Goal: Task Accomplishment & Management: Manage account settings

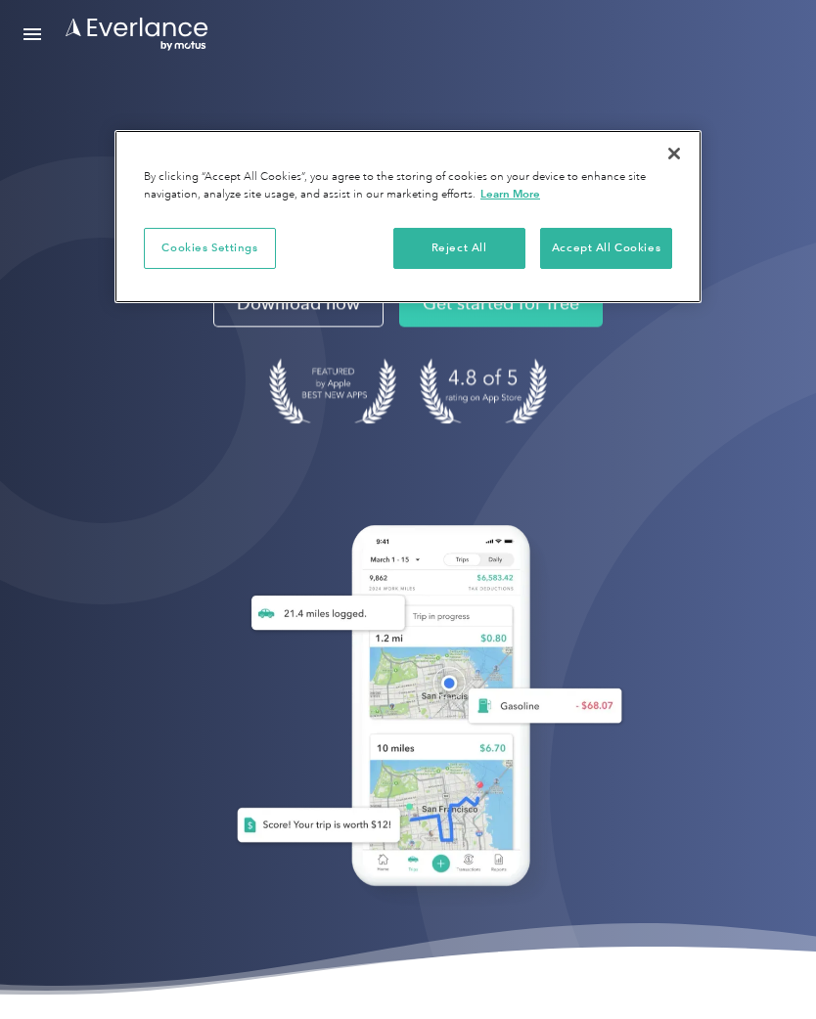
click at [616, 255] on button "Accept All Cookies" at bounding box center [606, 248] width 132 height 41
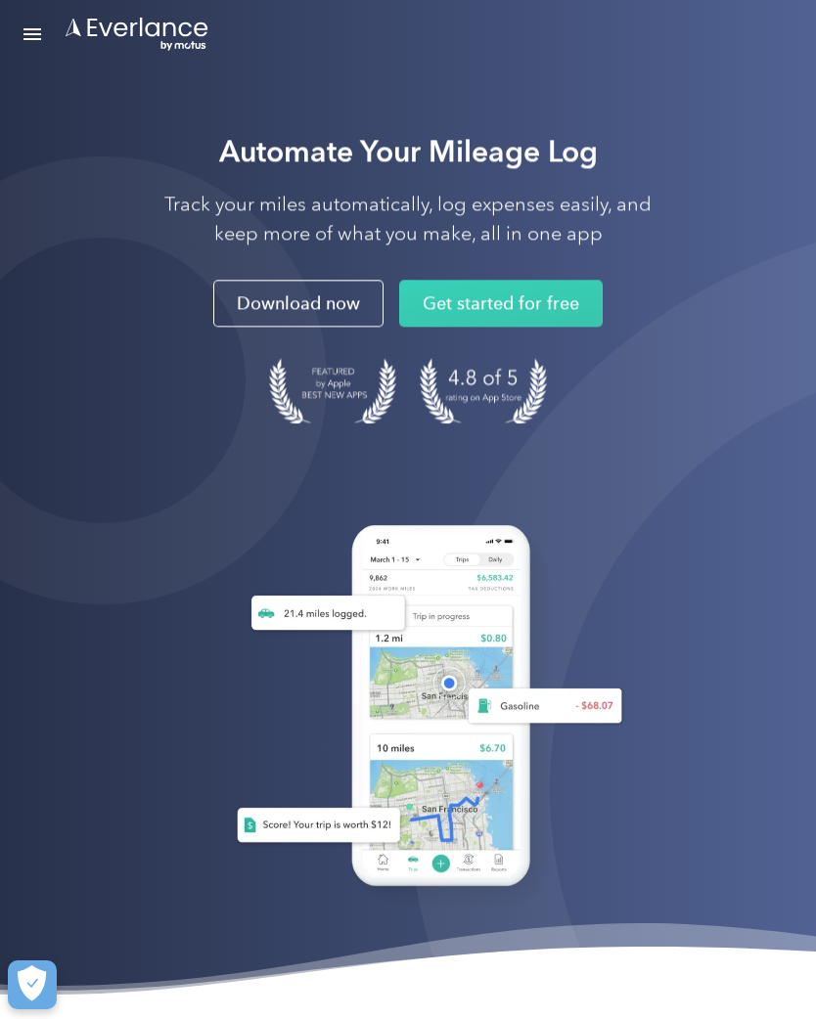
click at [42, 37] on link "Open Menu" at bounding box center [32, 34] width 33 height 37
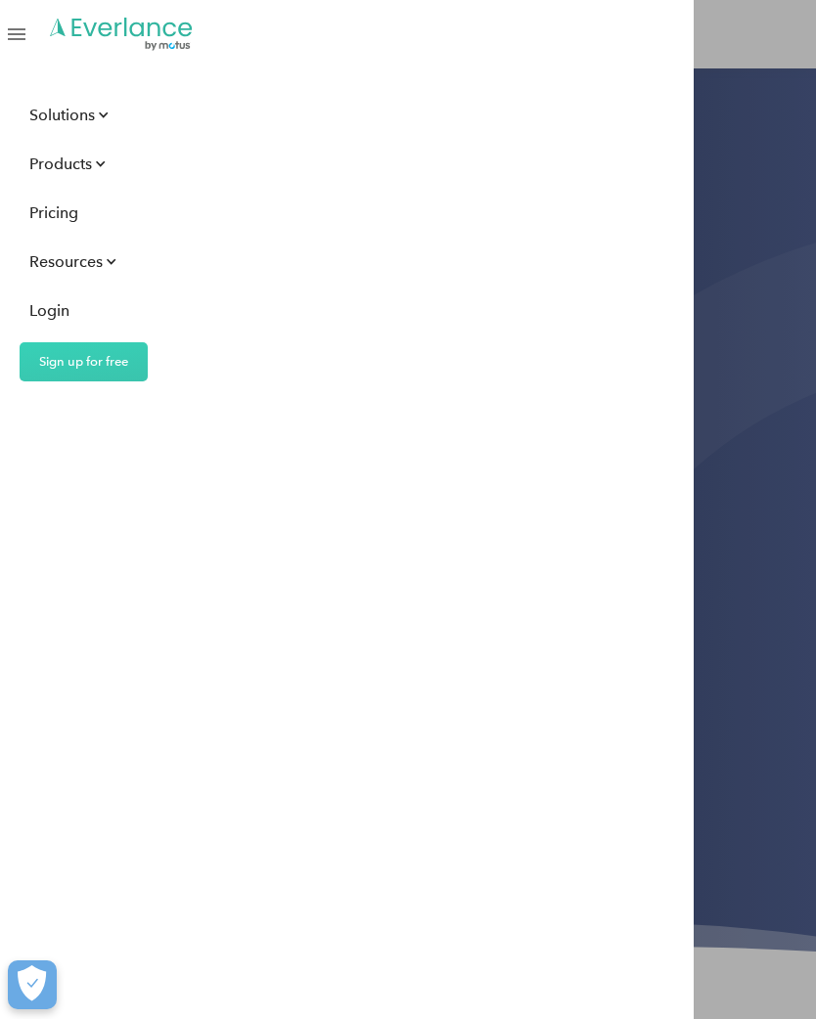
click at [61, 310] on div "Login" at bounding box center [49, 310] width 40 height 24
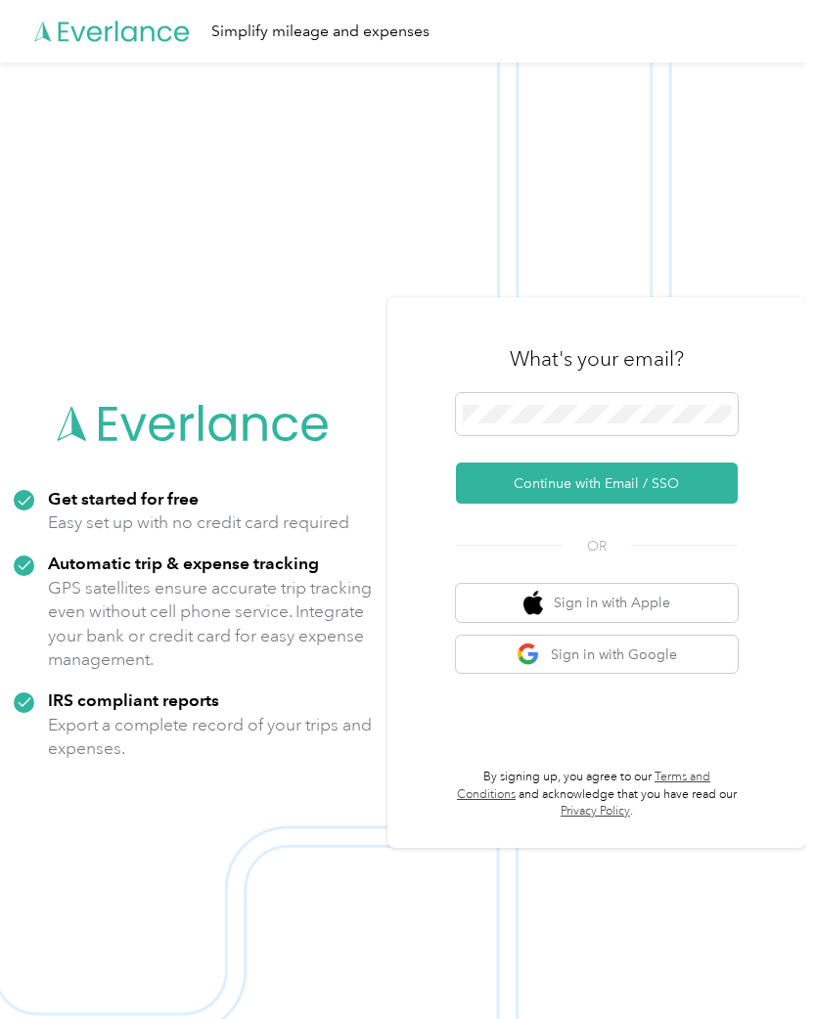
click at [647, 496] on button "Continue with Email / SSO" at bounding box center [597, 483] width 282 height 41
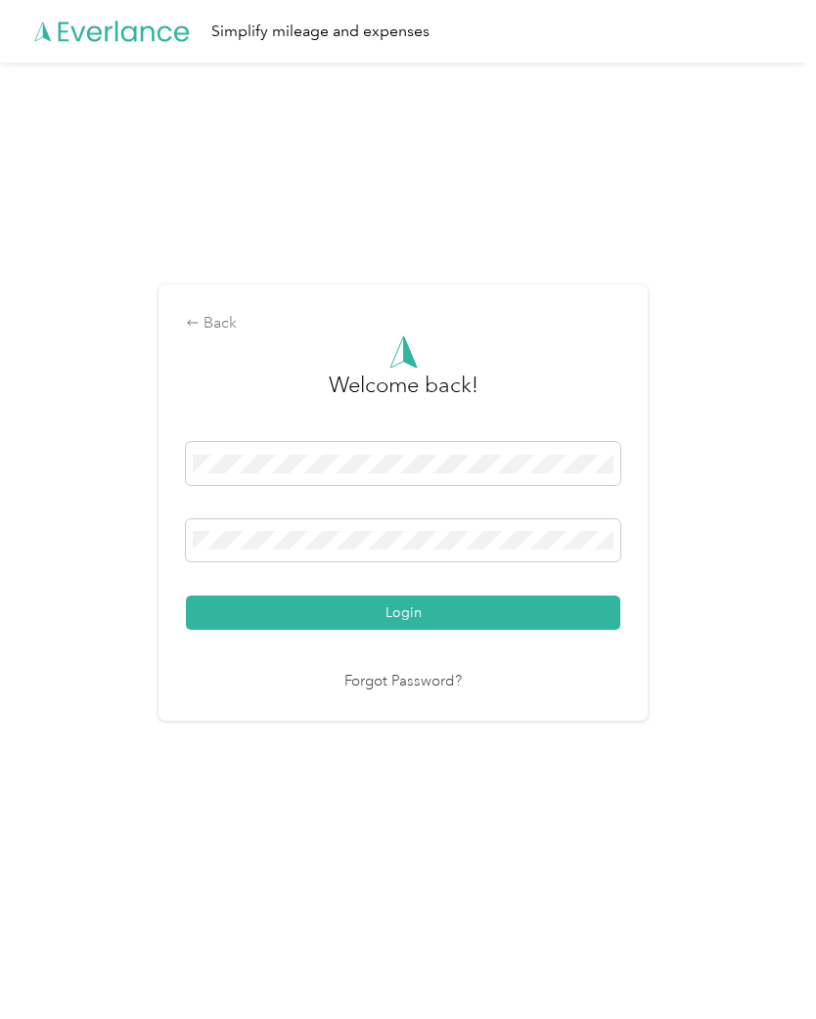
click at [419, 630] on button "Login" at bounding box center [403, 613] width 434 height 34
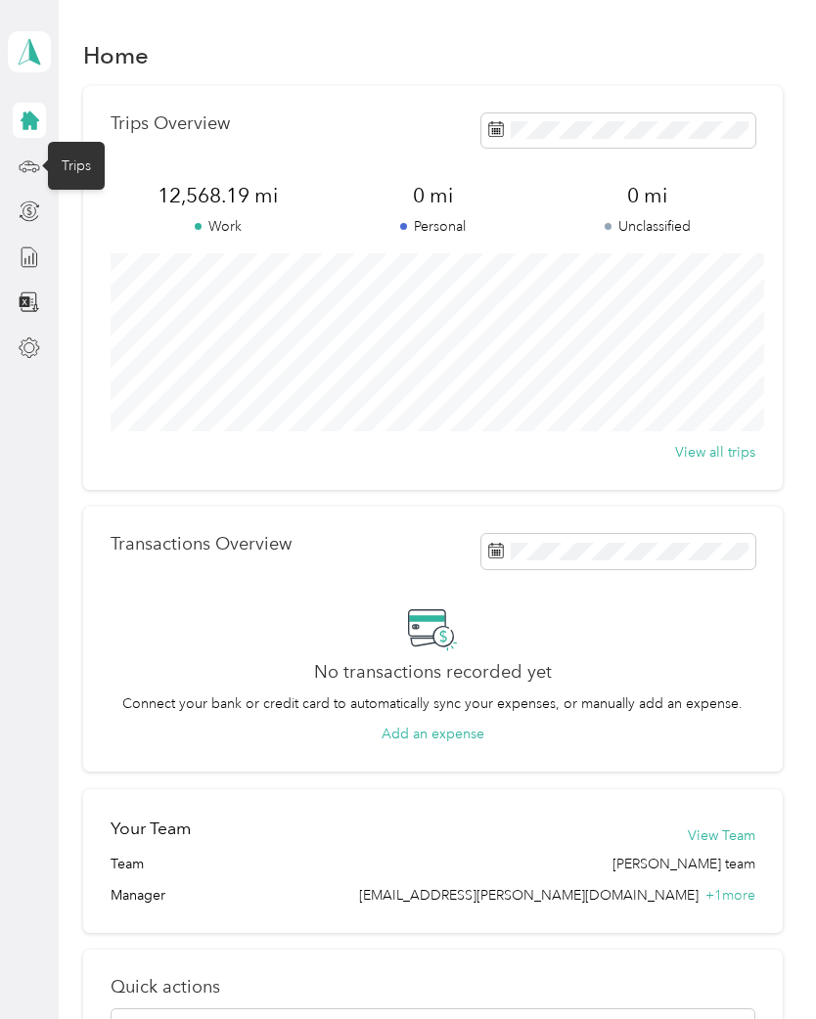
click at [87, 159] on div "Trips" at bounding box center [76, 166] width 57 height 48
click at [55, 158] on div "Trips" at bounding box center [76, 166] width 57 height 48
click at [75, 166] on div "Trips" at bounding box center [76, 166] width 57 height 48
click at [87, 154] on div "Trips" at bounding box center [76, 166] width 57 height 48
click at [78, 167] on div "Trips" at bounding box center [76, 166] width 57 height 48
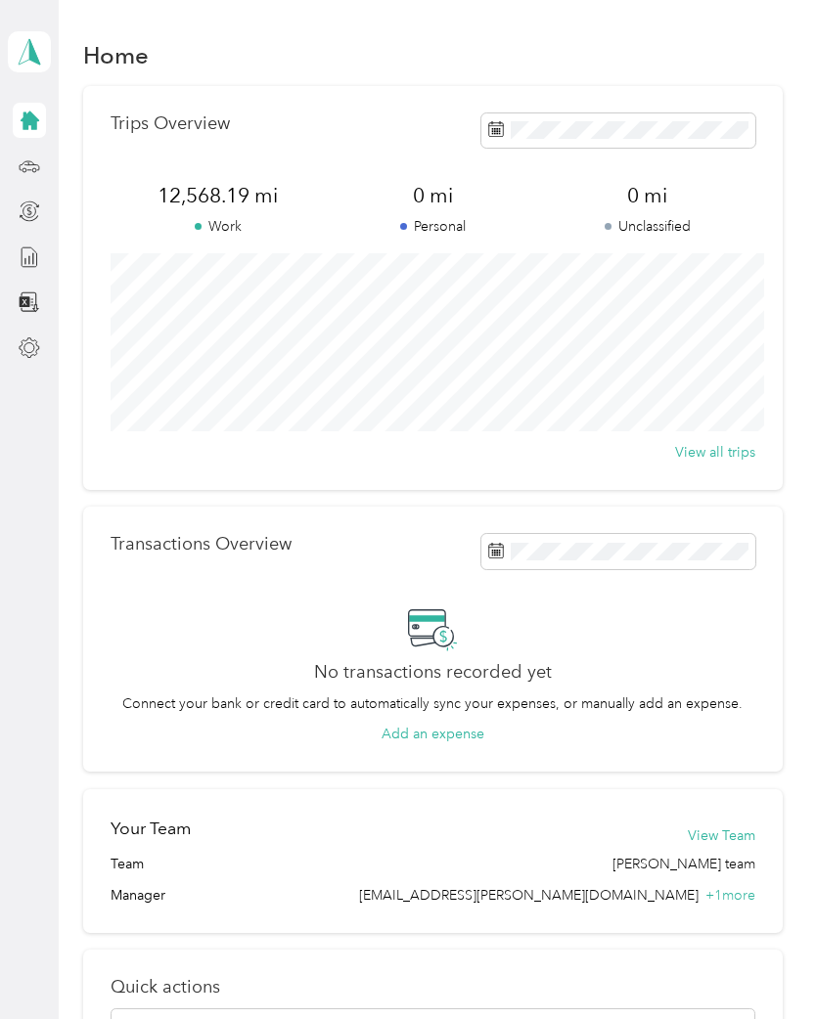
click at [43, 159] on div at bounding box center [48, 165] width 12 height 12
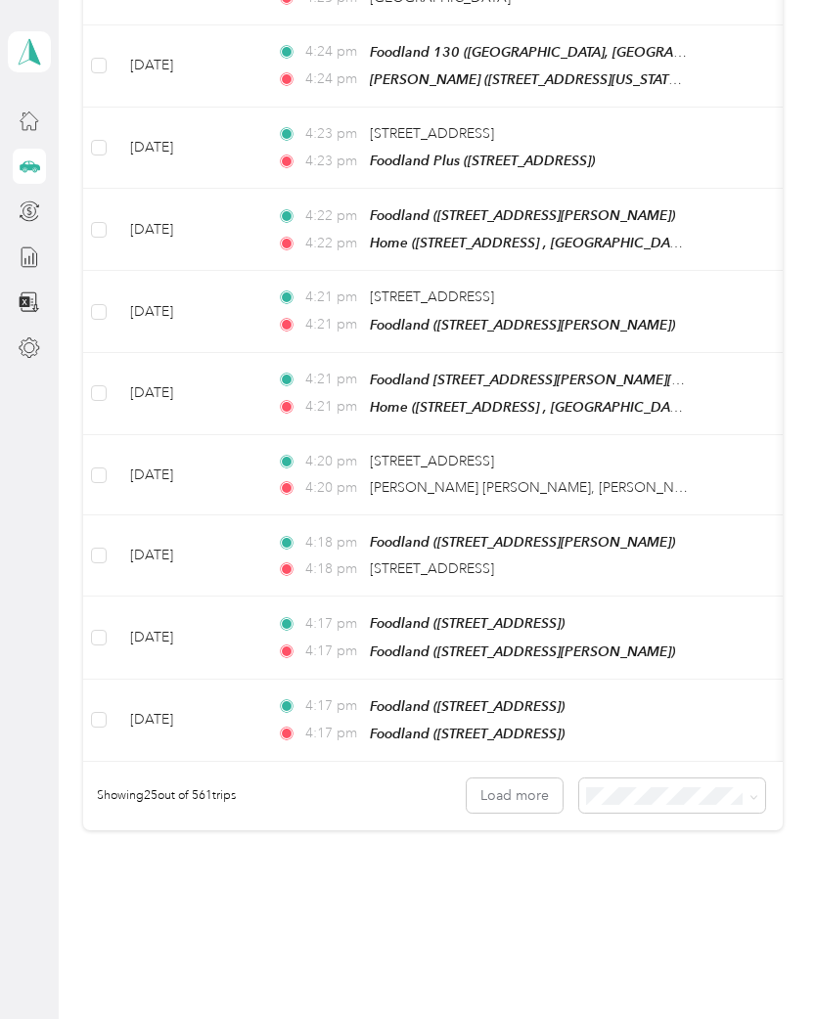
scroll to position [1660, 0]
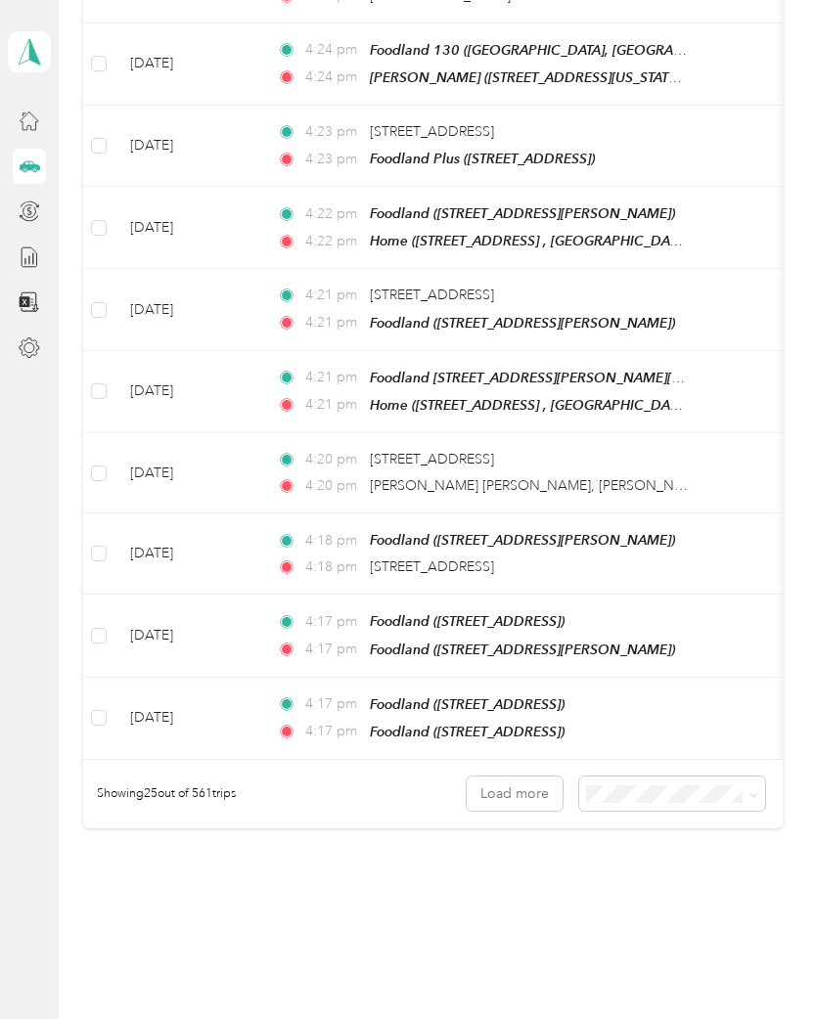
click at [511, 777] on button "Load more" at bounding box center [515, 794] width 96 height 34
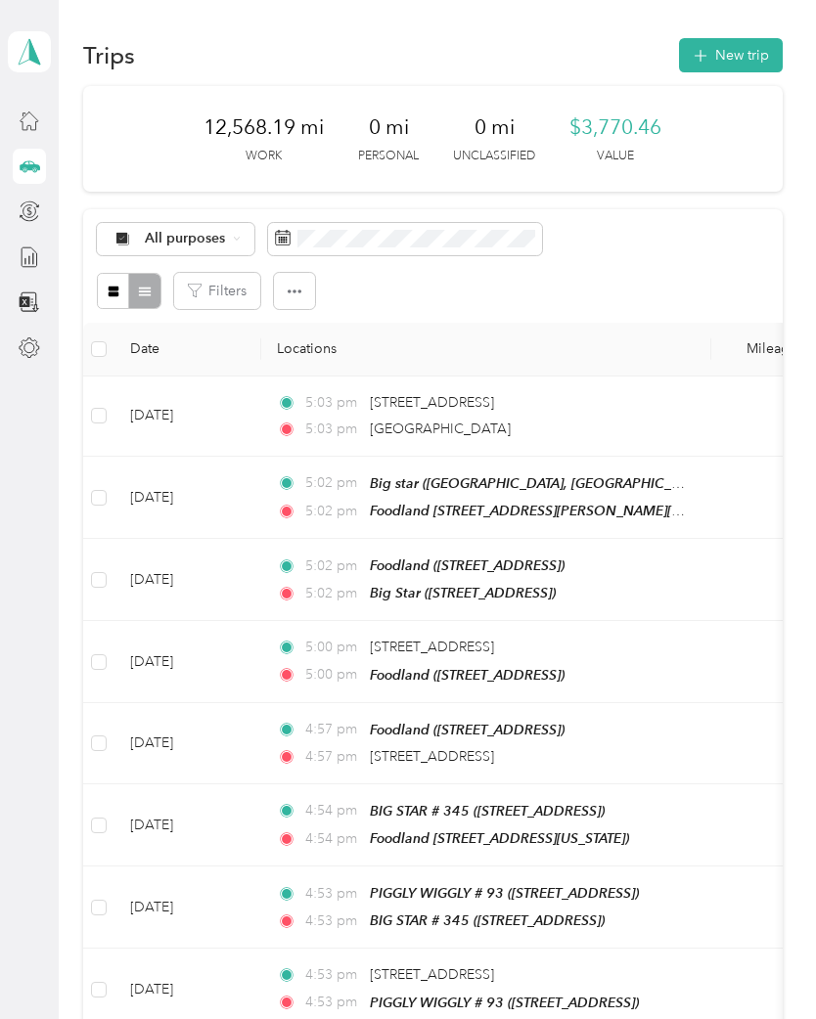
scroll to position [0, 0]
click at [223, 233] on span "All purposes" at bounding box center [185, 239] width 81 height 14
click at [166, 347] on span "Acosta" at bounding box center [202, 343] width 115 height 21
click at [97, 256] on div "Reports" at bounding box center [85, 257] width 75 height 48
click at [93, 253] on div "Reports" at bounding box center [85, 257] width 75 height 48
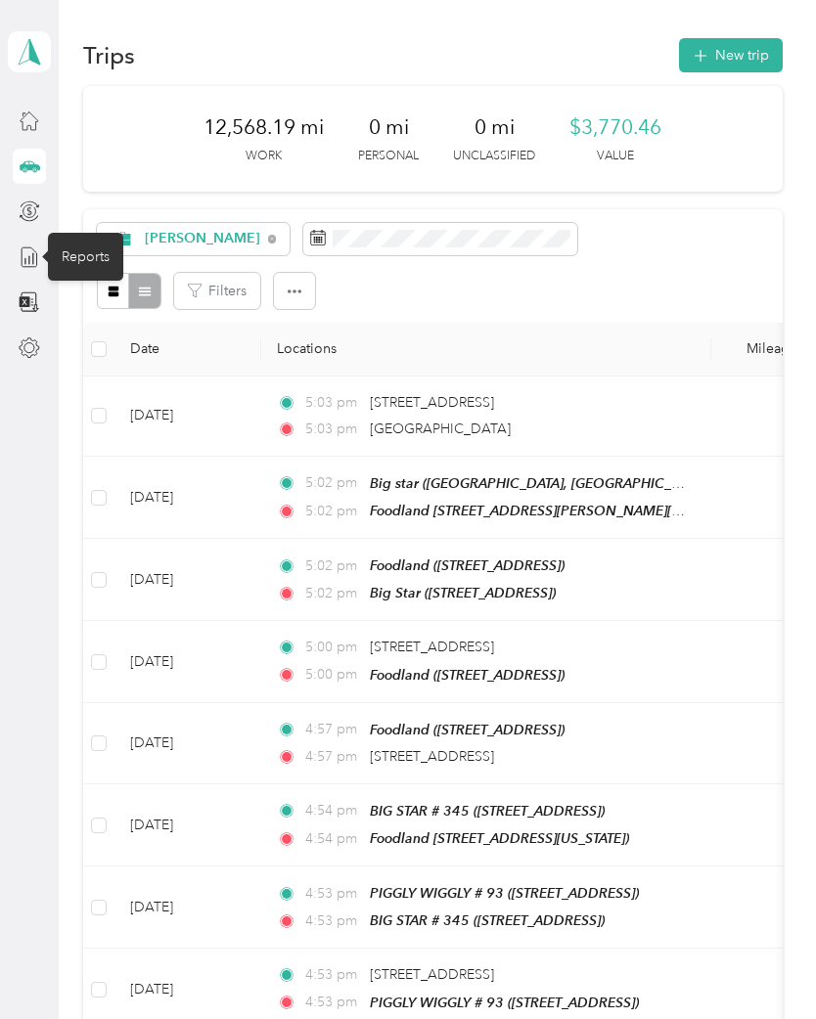
click at [87, 260] on div "Reports" at bounding box center [85, 257] width 75 height 48
click at [40, 251] on icon at bounding box center [30, 258] width 22 height 22
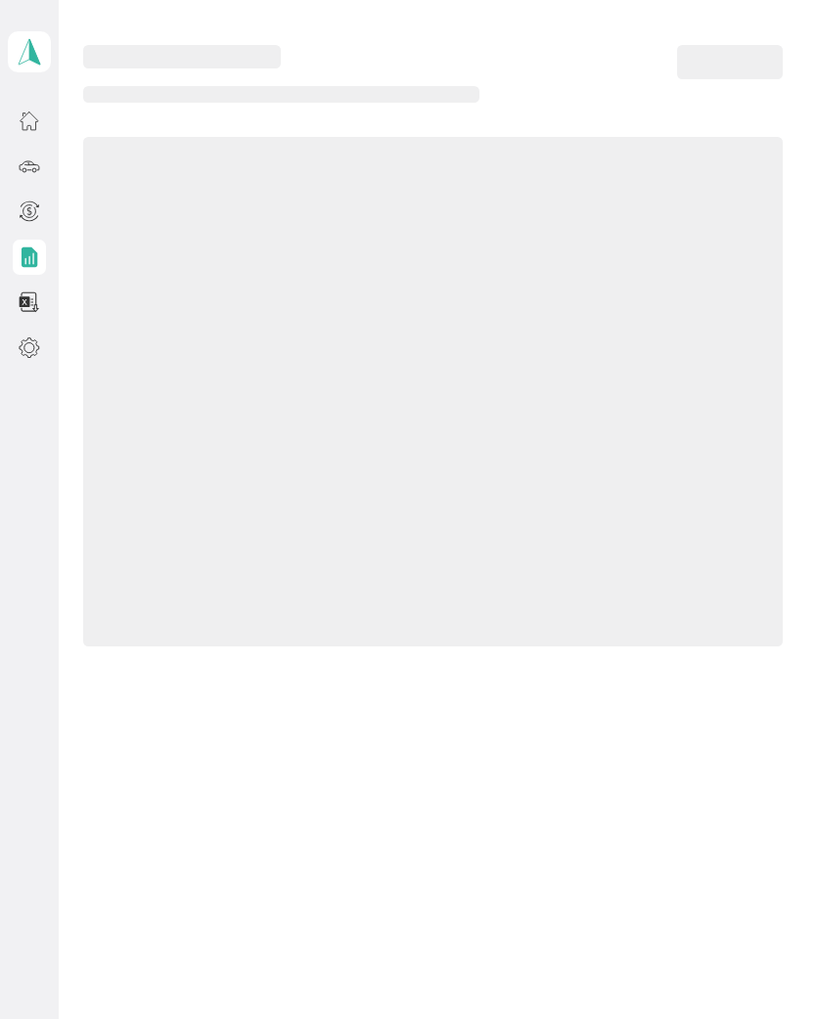
click at [39, 253] on icon at bounding box center [30, 258] width 22 height 22
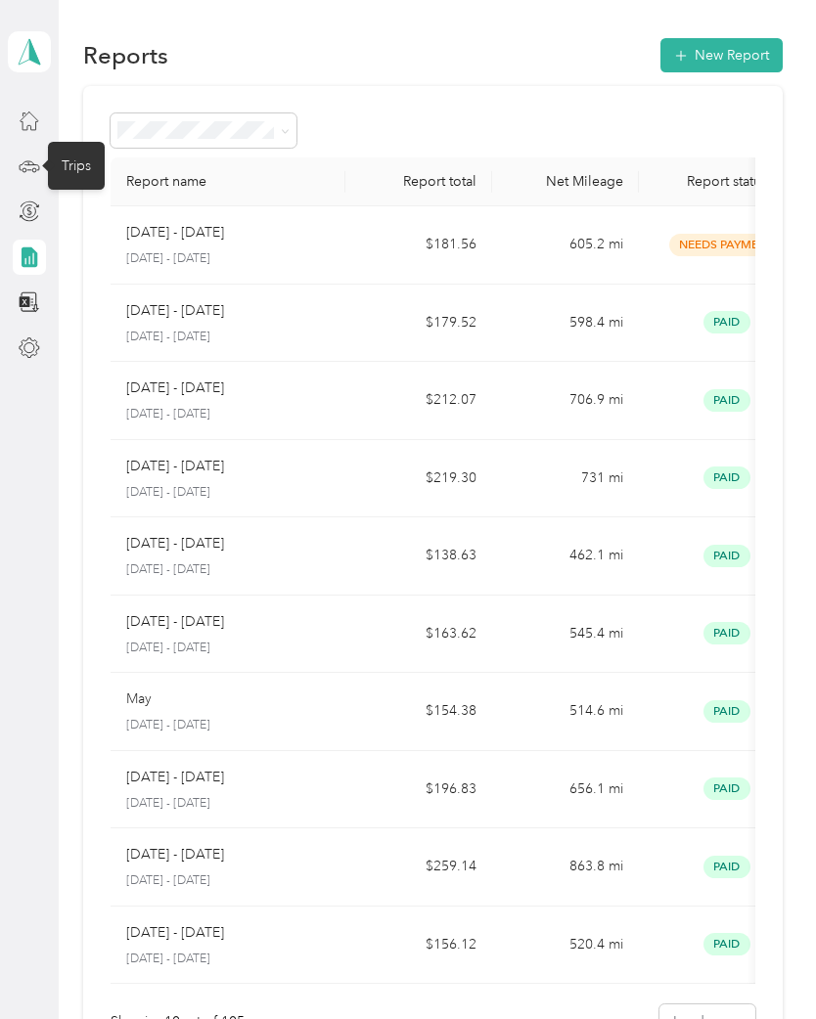
click at [93, 169] on div "Trips" at bounding box center [76, 166] width 57 height 48
click at [39, 160] on icon at bounding box center [30, 167] width 22 height 22
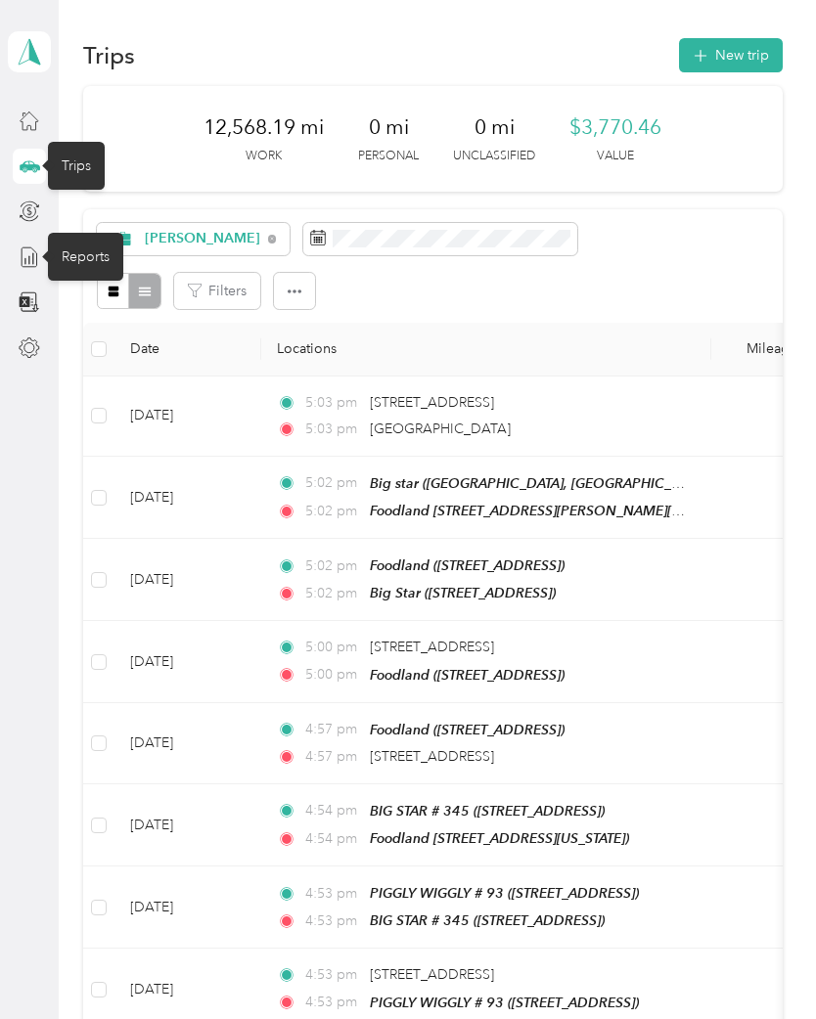
click at [90, 262] on div "Reports" at bounding box center [85, 257] width 75 height 48
click at [36, 250] on icon at bounding box center [30, 258] width 22 height 22
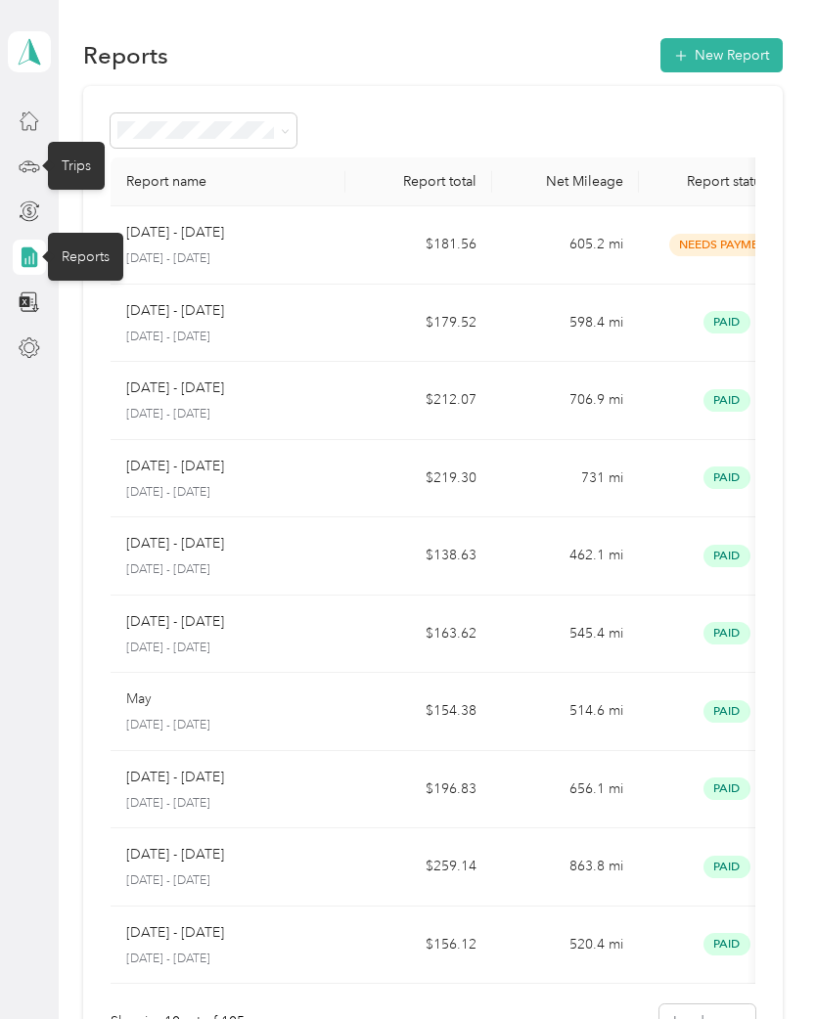
click at [724, 51] on button "New Report" at bounding box center [721, 55] width 122 height 34
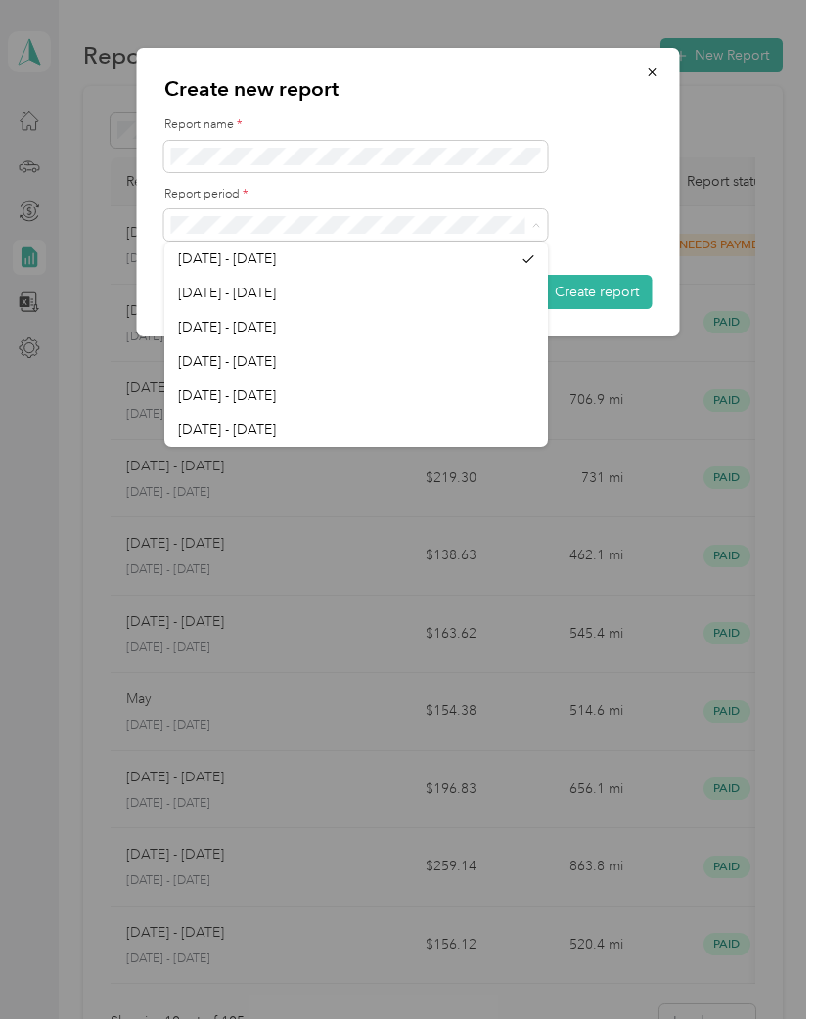
click at [273, 288] on span "Aug 16 - 31, 2025" at bounding box center [227, 293] width 98 height 17
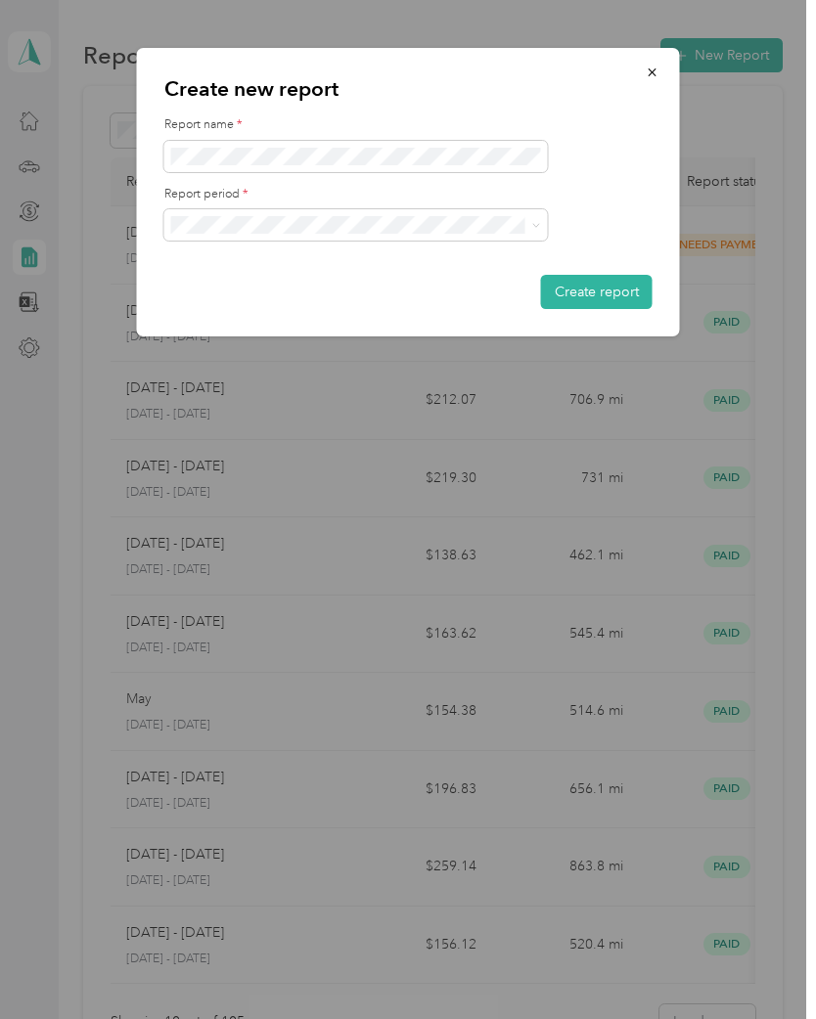
click at [599, 292] on button "Create report" at bounding box center [597, 292] width 112 height 34
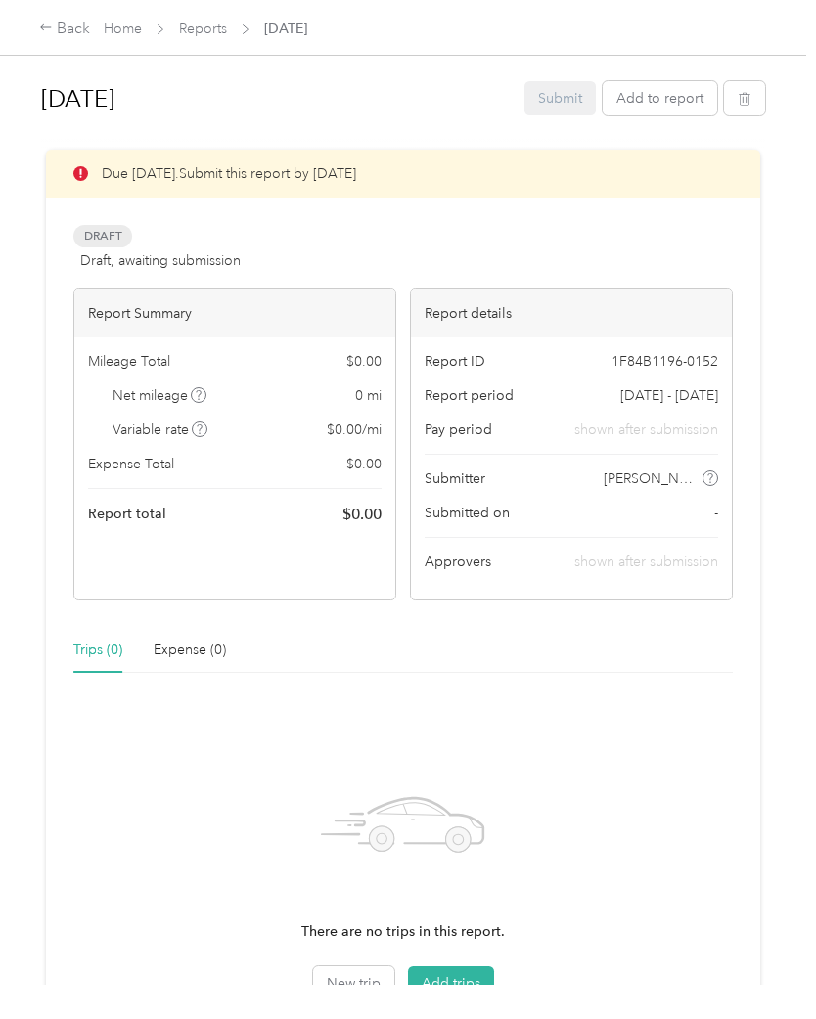
click at [579, 92] on div "Submit Add to report" at bounding box center [644, 98] width 241 height 34
click at [580, 102] on div "Submit Add to report" at bounding box center [644, 98] width 241 height 34
click at [568, 104] on div "Submit Add to report" at bounding box center [644, 98] width 241 height 34
click at [456, 986] on button "Add trips" at bounding box center [451, 984] width 86 height 35
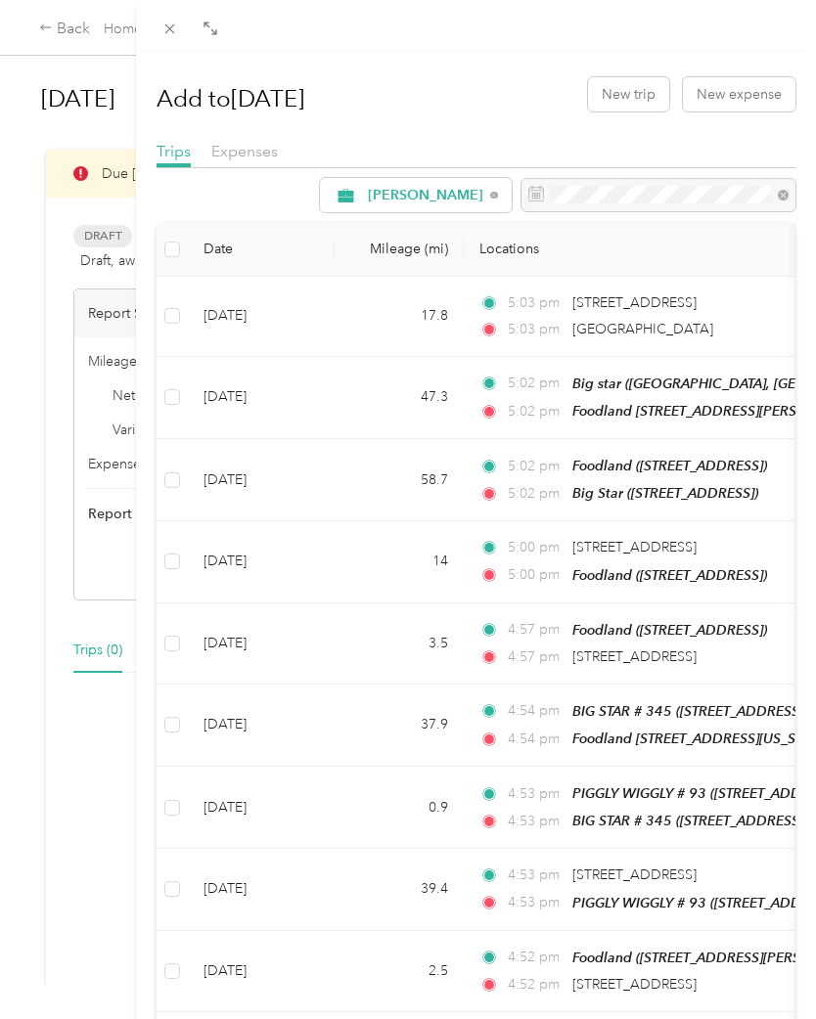
click at [36, 132] on div "Add to Aug 29 New trip New expense Trips Expenses Acosta Date Mileage (mi) Loca…" at bounding box center [408, 509] width 816 height 1019
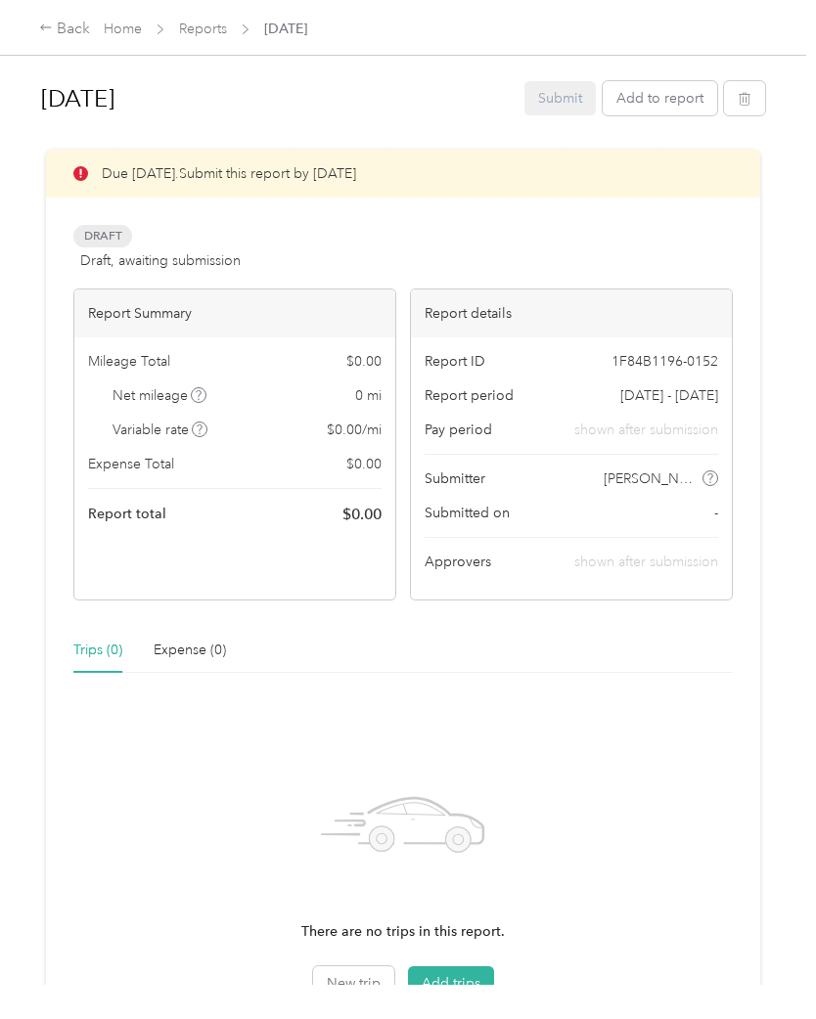
click at [569, 93] on div "Submit Add to report" at bounding box center [644, 98] width 241 height 34
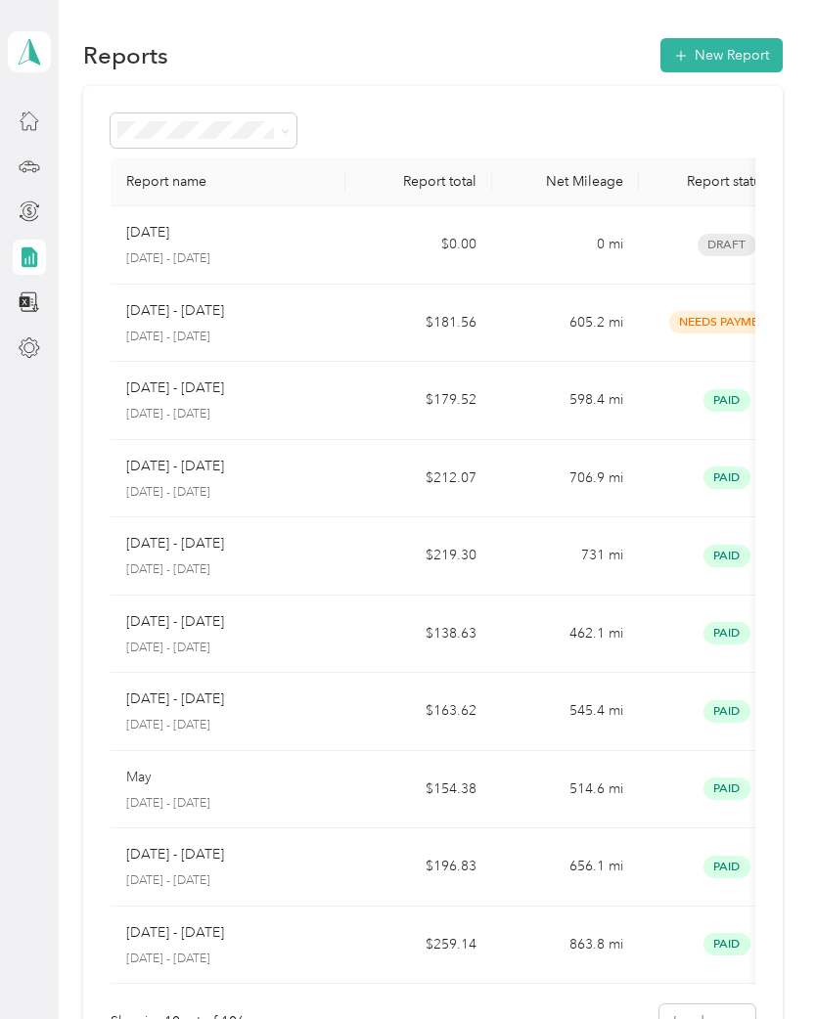
click at [271, 119] on span at bounding box center [204, 130] width 186 height 34
click at [341, 288] on td "Aug 1 - 15, 2025 August 1 - 15, 2025" at bounding box center [228, 324] width 235 height 78
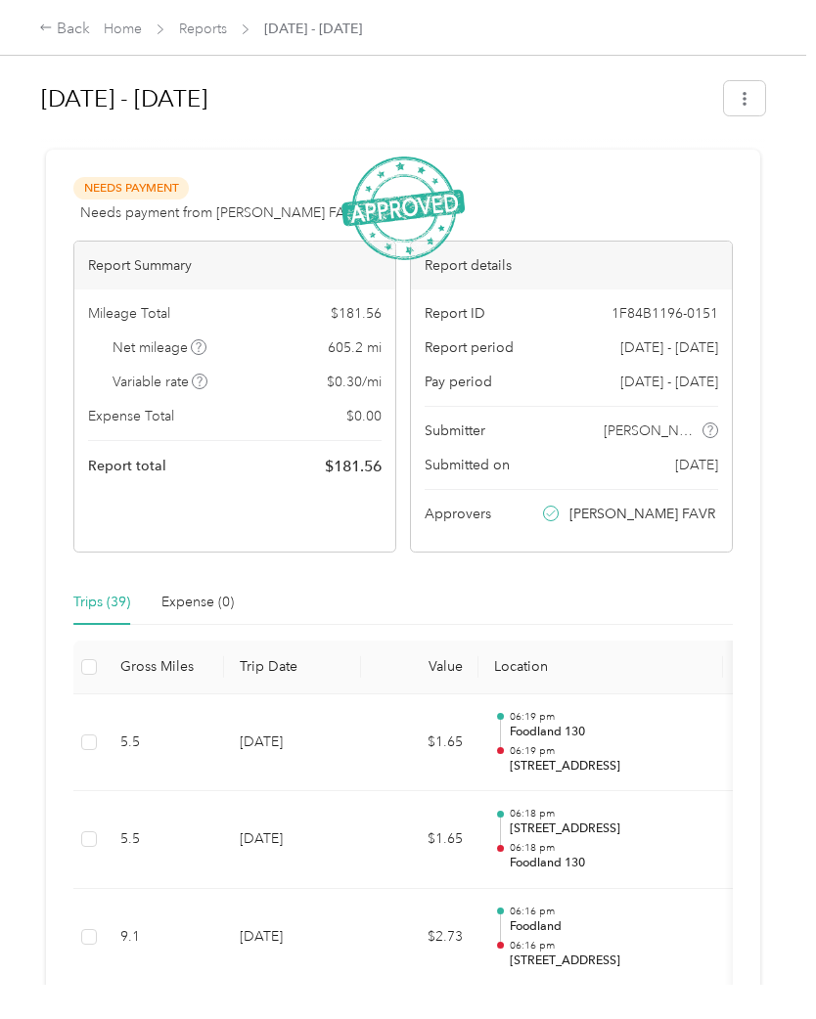
click at [59, 24] on div "Back" at bounding box center [64, 29] width 51 height 23
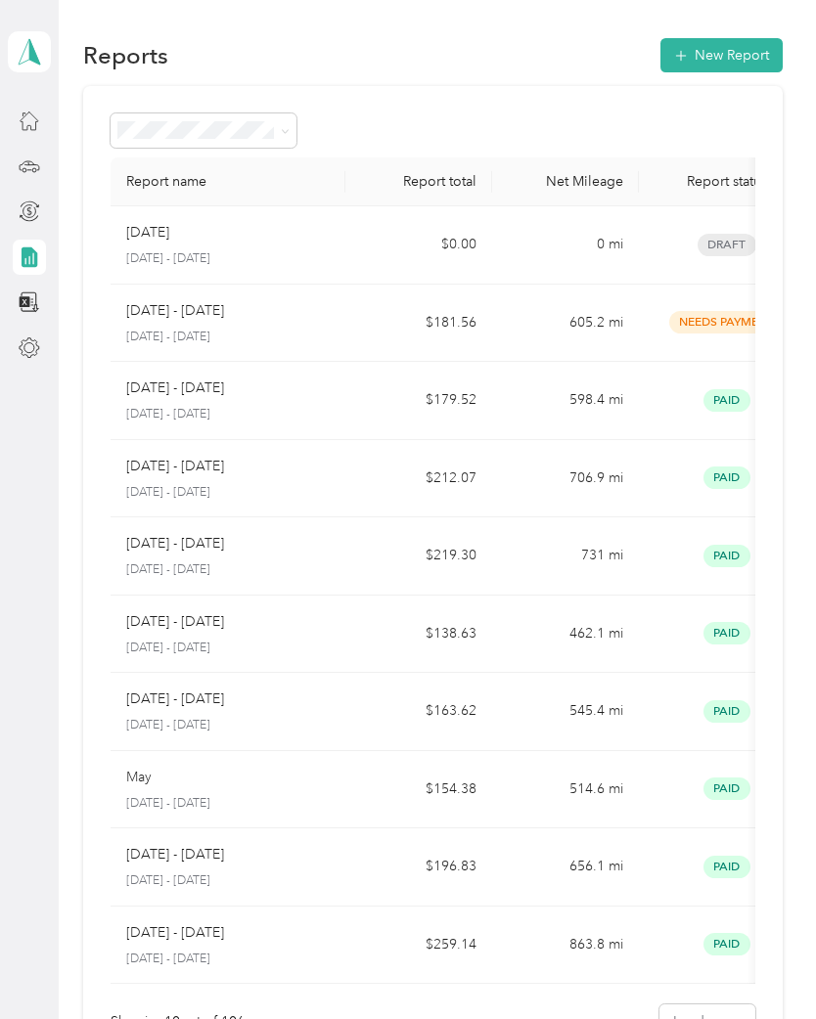
click at [325, 246] on div "Aug 29 August 16 - 31, 2025" at bounding box center [227, 245] width 203 height 46
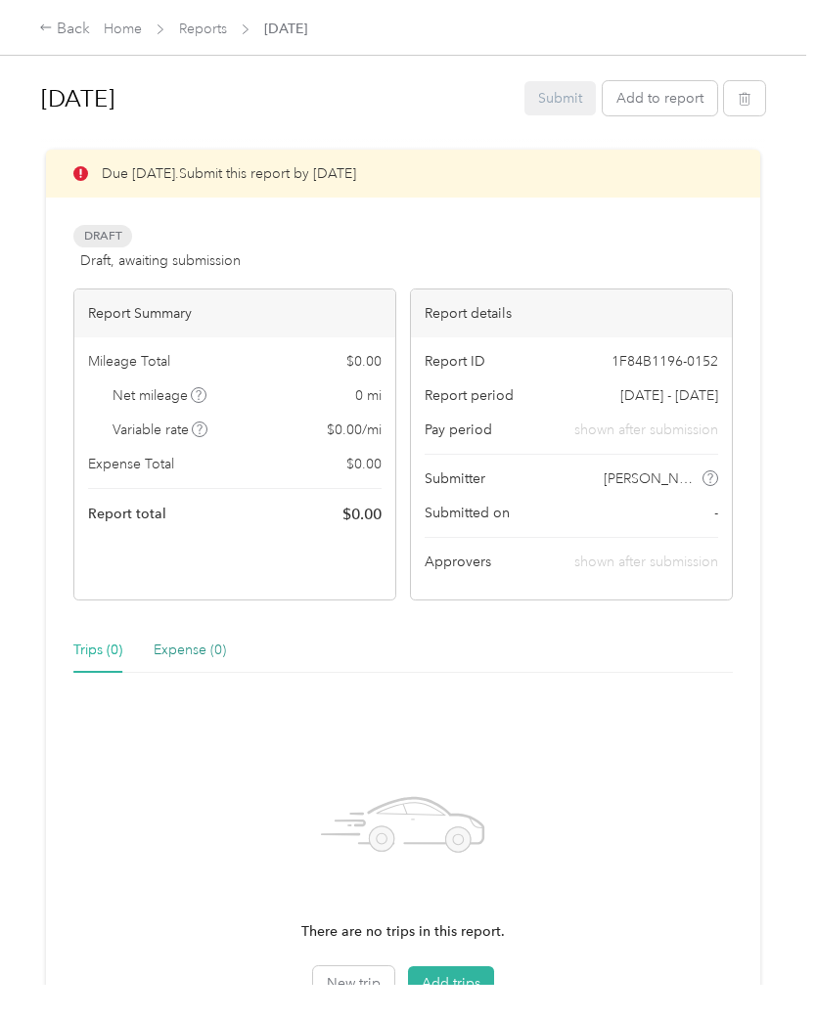
click at [196, 655] on div "Expense (0)" at bounding box center [190, 651] width 72 height 22
click at [72, 34] on div "Back" at bounding box center [64, 29] width 51 height 23
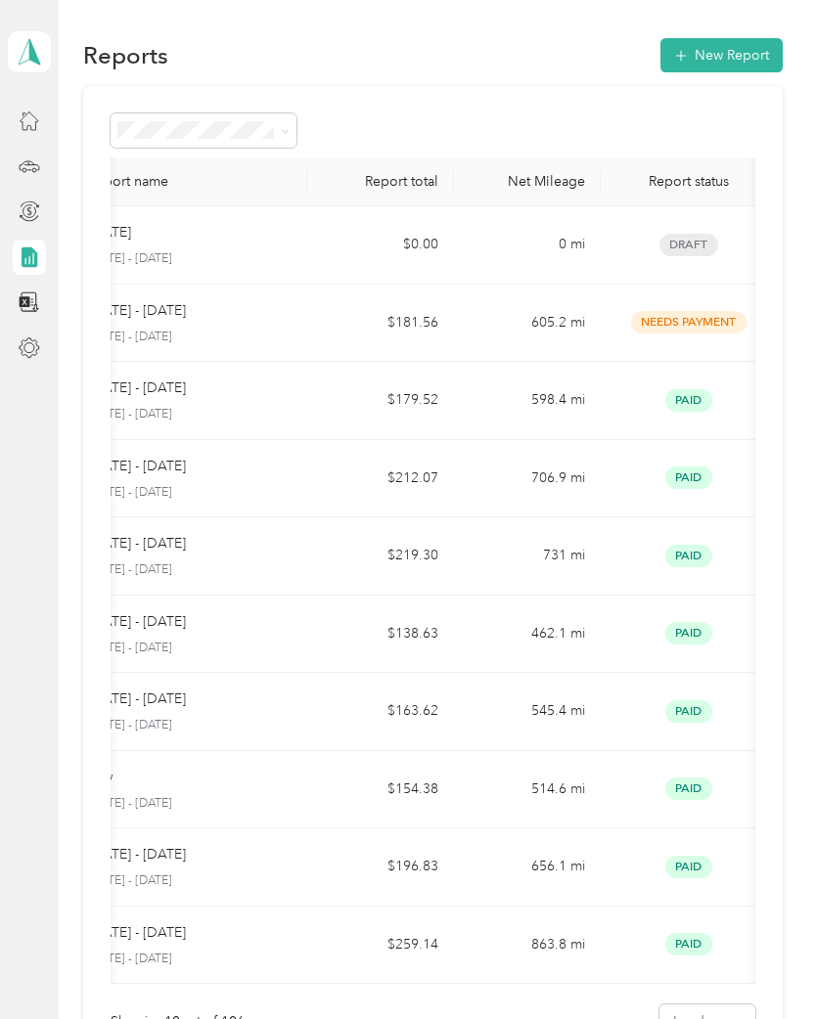
scroll to position [0, 39]
click at [537, 951] on td "863.8 mi" at bounding box center [526, 946] width 147 height 78
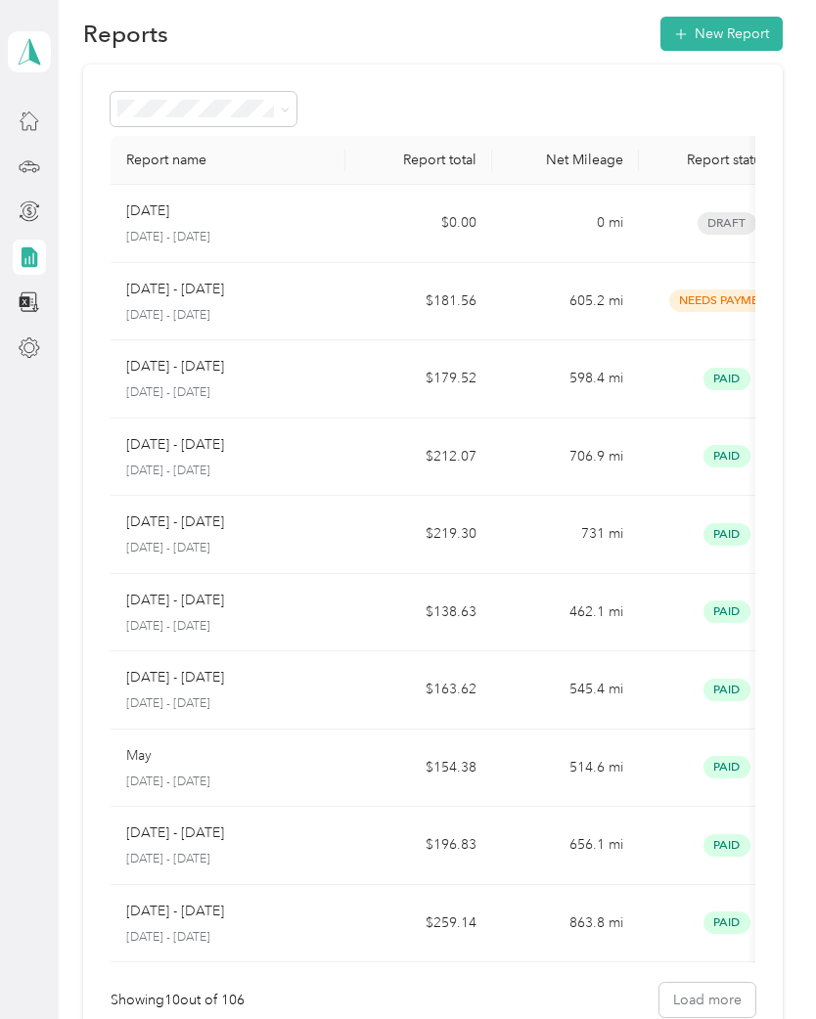
scroll to position [24, 0]
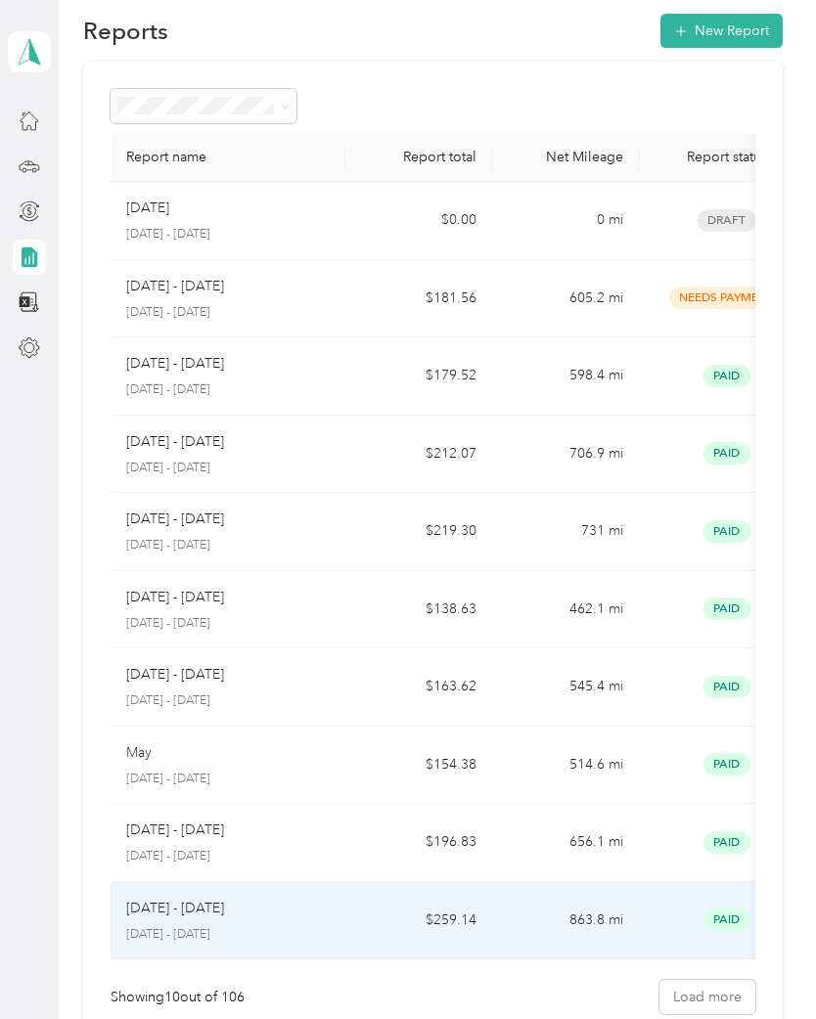
click at [511, 942] on td "863.8 mi" at bounding box center [565, 921] width 147 height 78
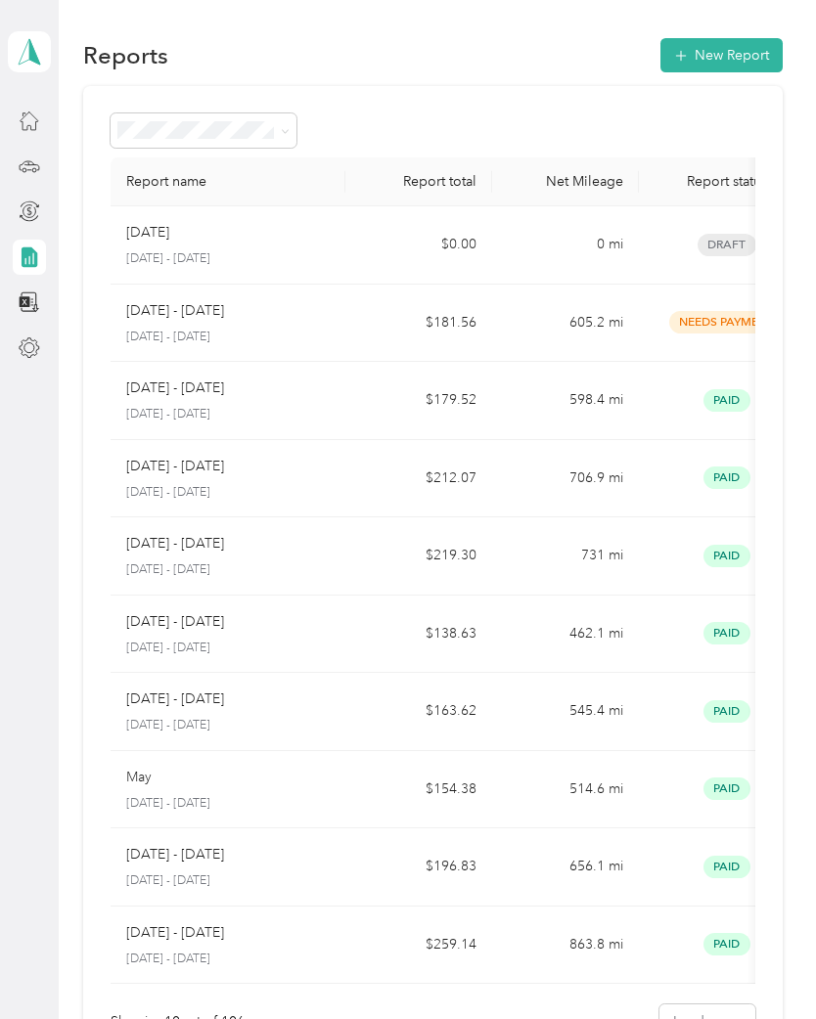
click at [201, 246] on div "Aug 29 August 16 - 31, 2025" at bounding box center [227, 245] width 203 height 46
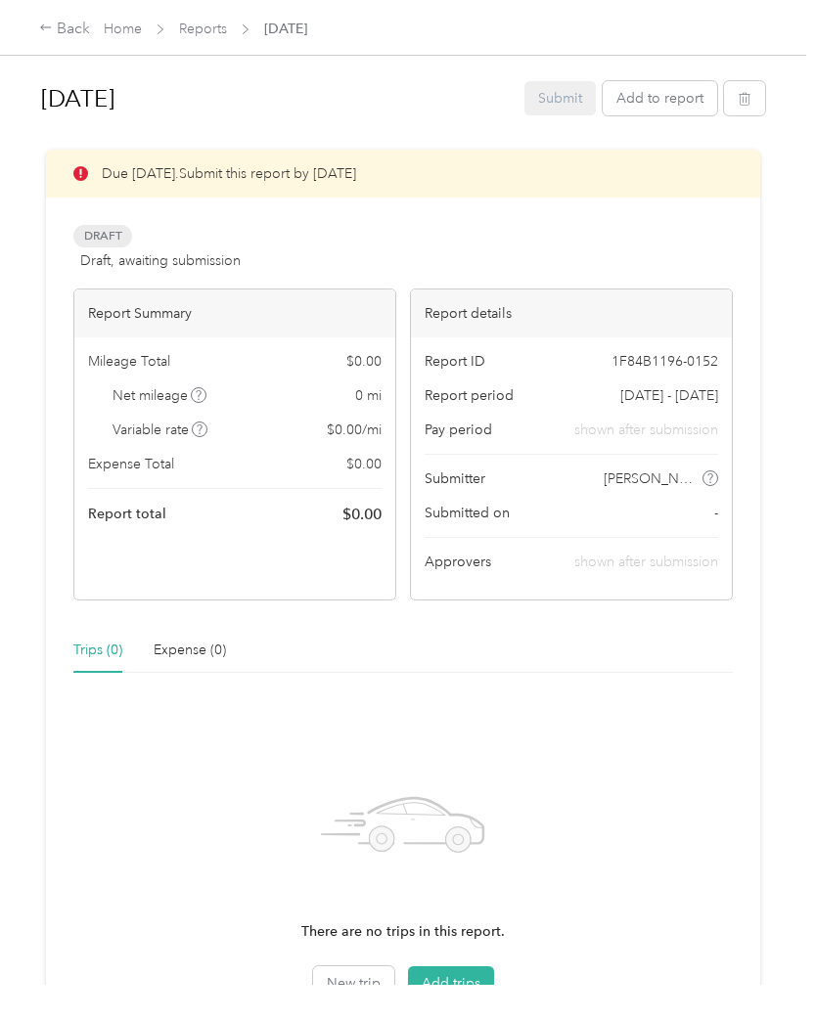
click at [67, 22] on div "Back" at bounding box center [64, 29] width 51 height 23
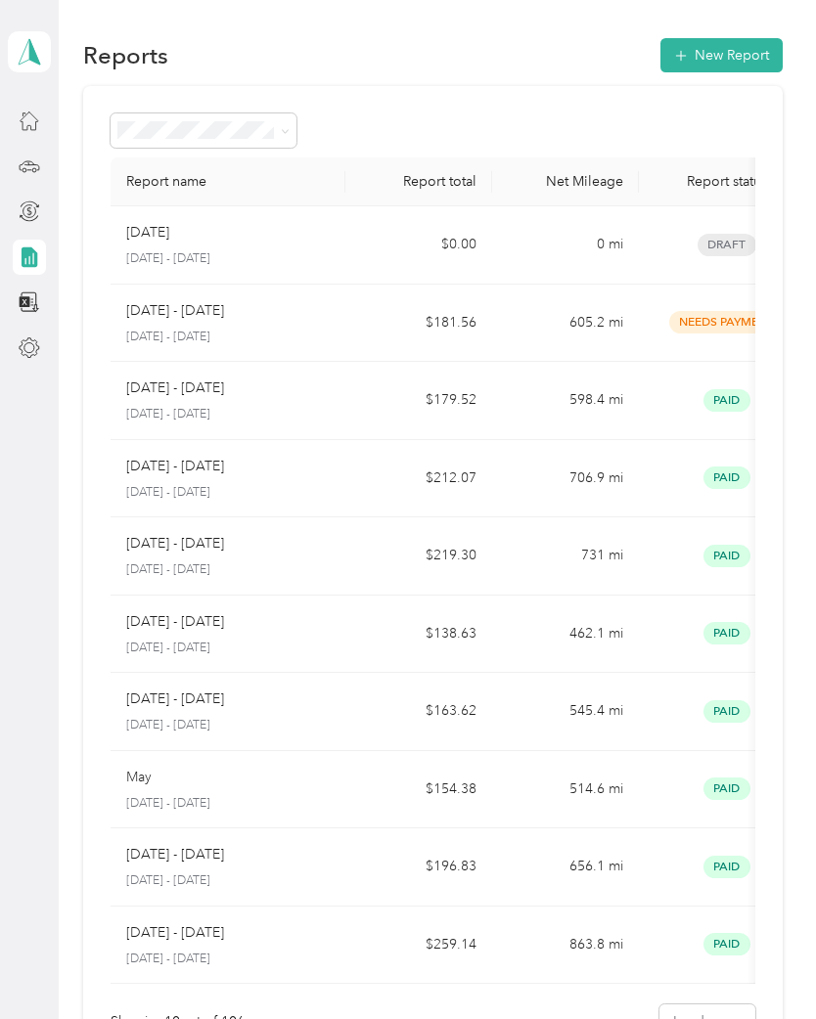
click at [38, 157] on icon at bounding box center [30, 167] width 22 height 22
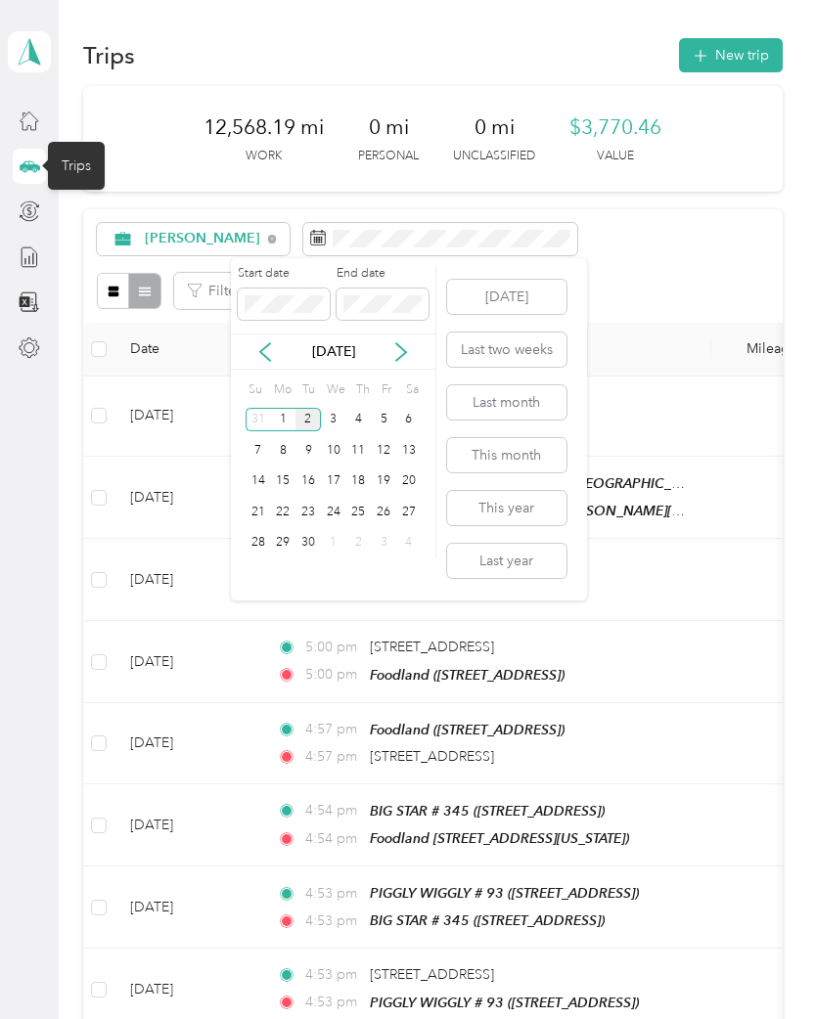
click at [272, 359] on icon at bounding box center [265, 352] width 20 height 20
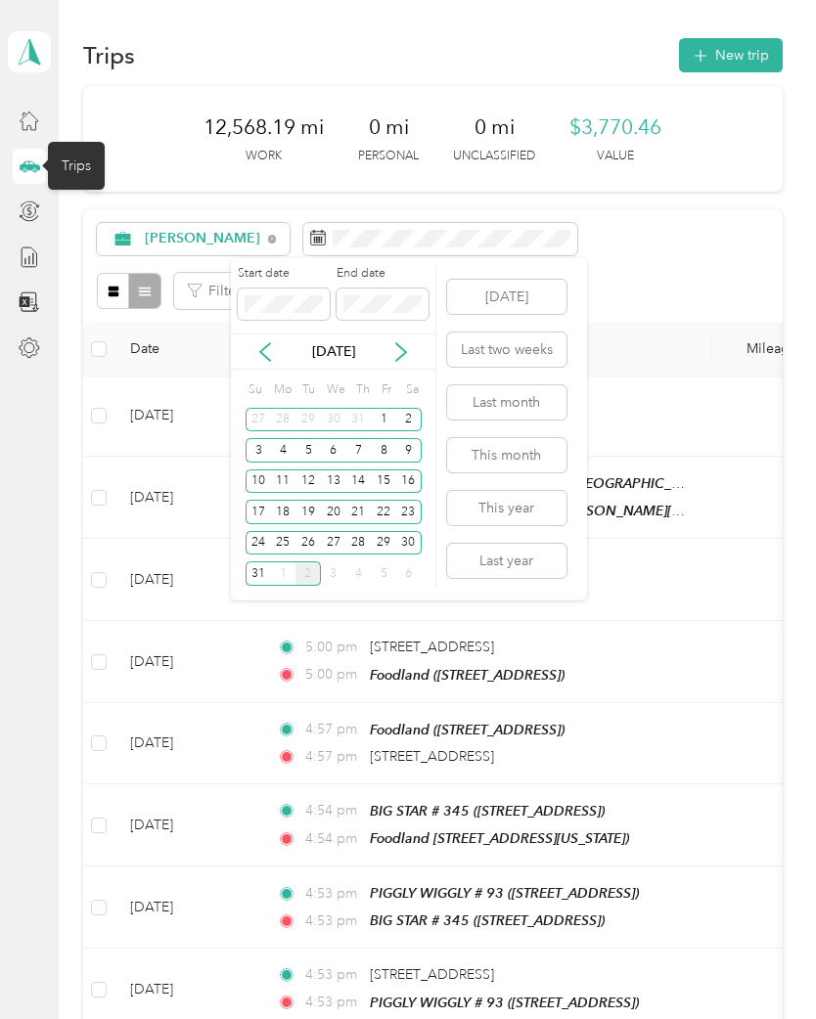
click at [296, 509] on div "19" at bounding box center [307, 512] width 25 height 24
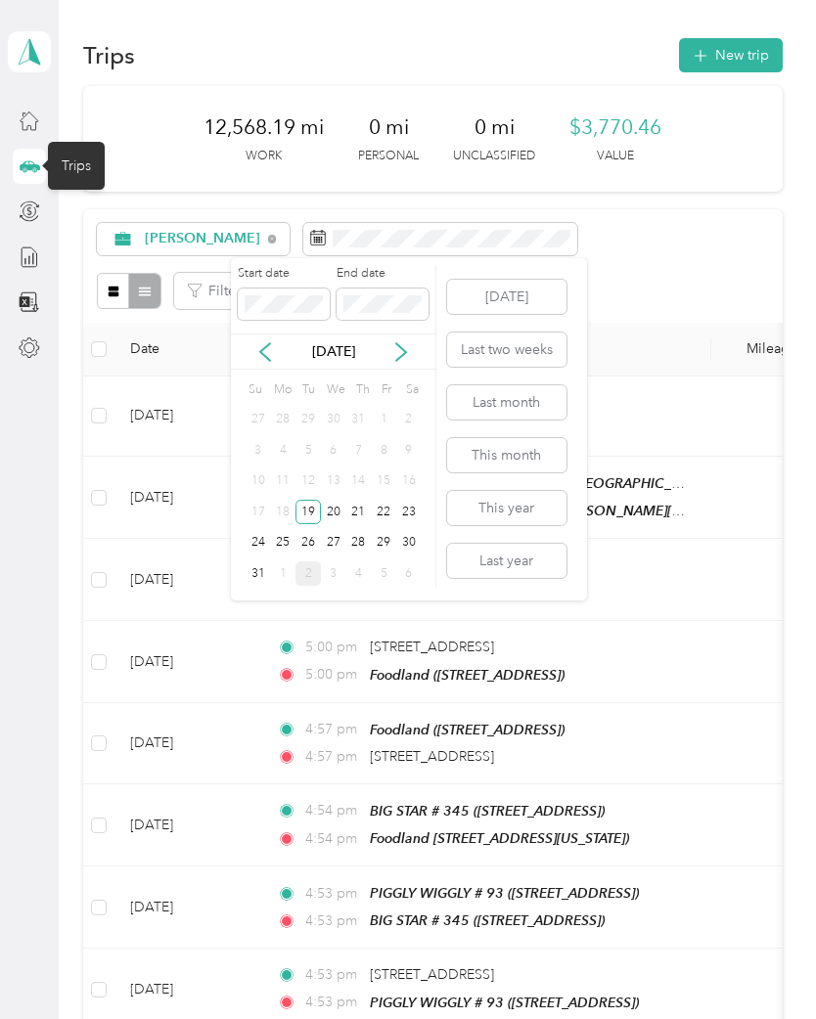
click at [291, 517] on div "18" at bounding box center [282, 512] width 25 height 24
click at [287, 514] on div "18" at bounding box center [282, 512] width 25 height 24
click at [287, 505] on div "18" at bounding box center [282, 512] width 25 height 24
click at [294, 504] on div "18" at bounding box center [282, 512] width 25 height 24
click at [286, 512] on div "18" at bounding box center [282, 512] width 25 height 24
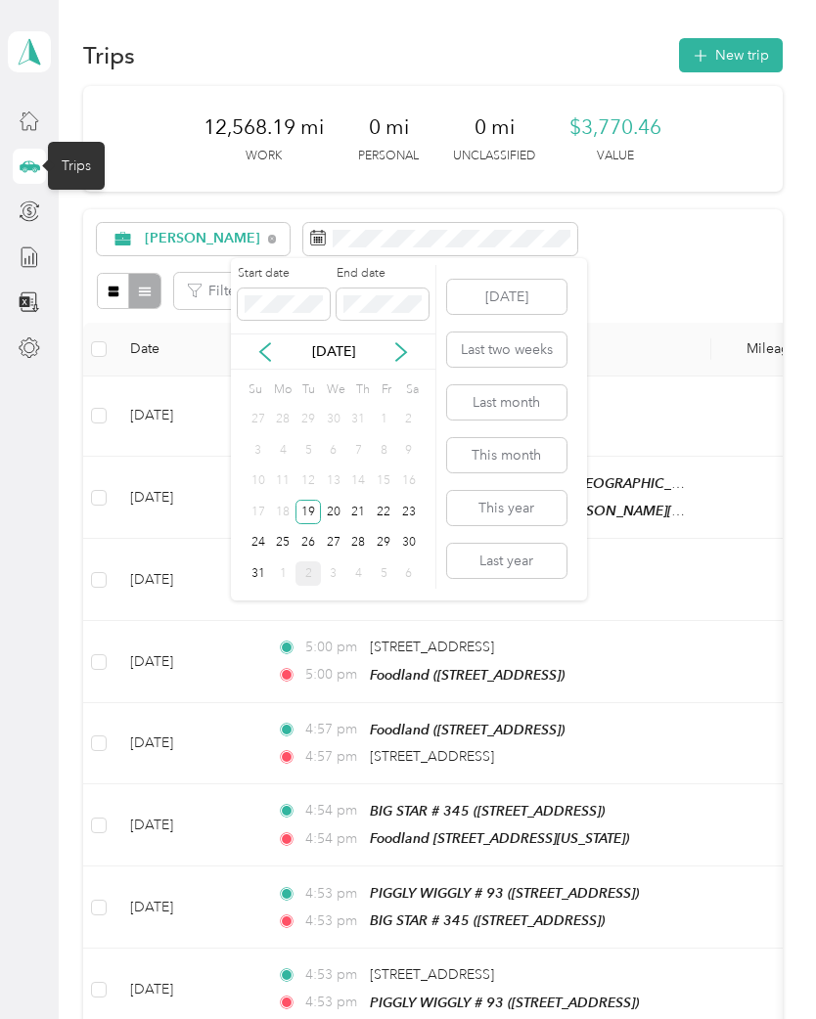
click at [268, 575] on div "31" at bounding box center [258, 574] width 25 height 24
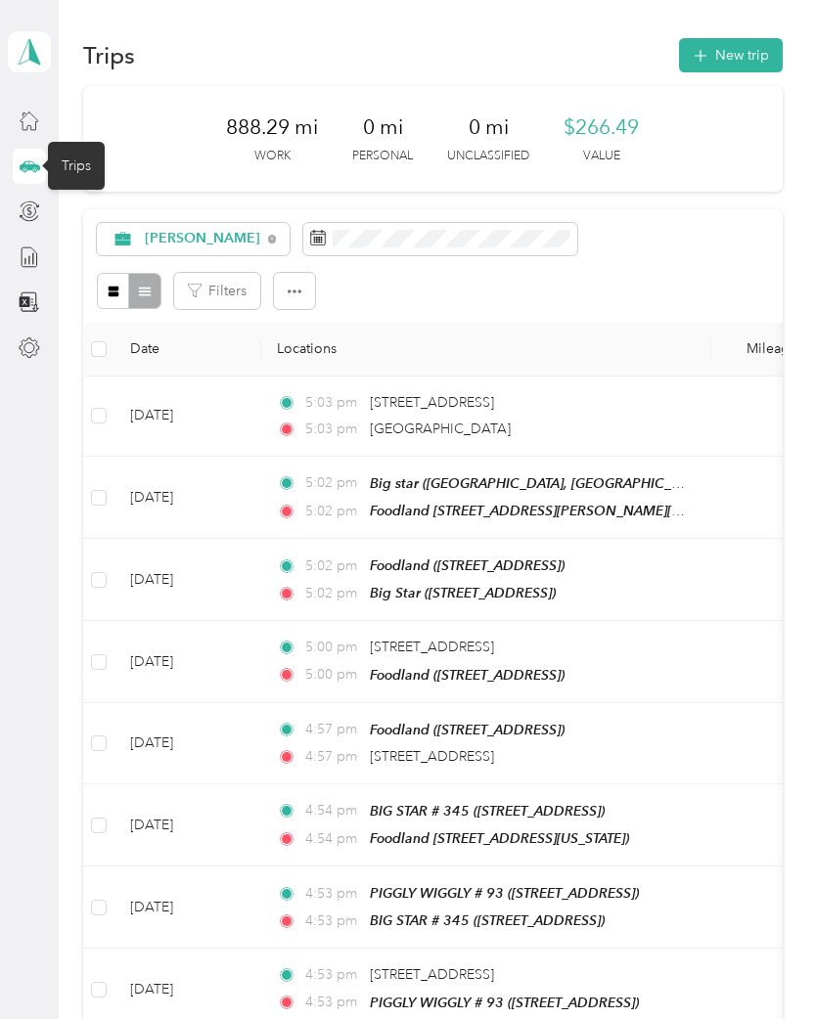
click at [45, 287] on div at bounding box center [29, 234] width 33 height 263
click at [40, 297] on icon at bounding box center [30, 303] width 22 height 22
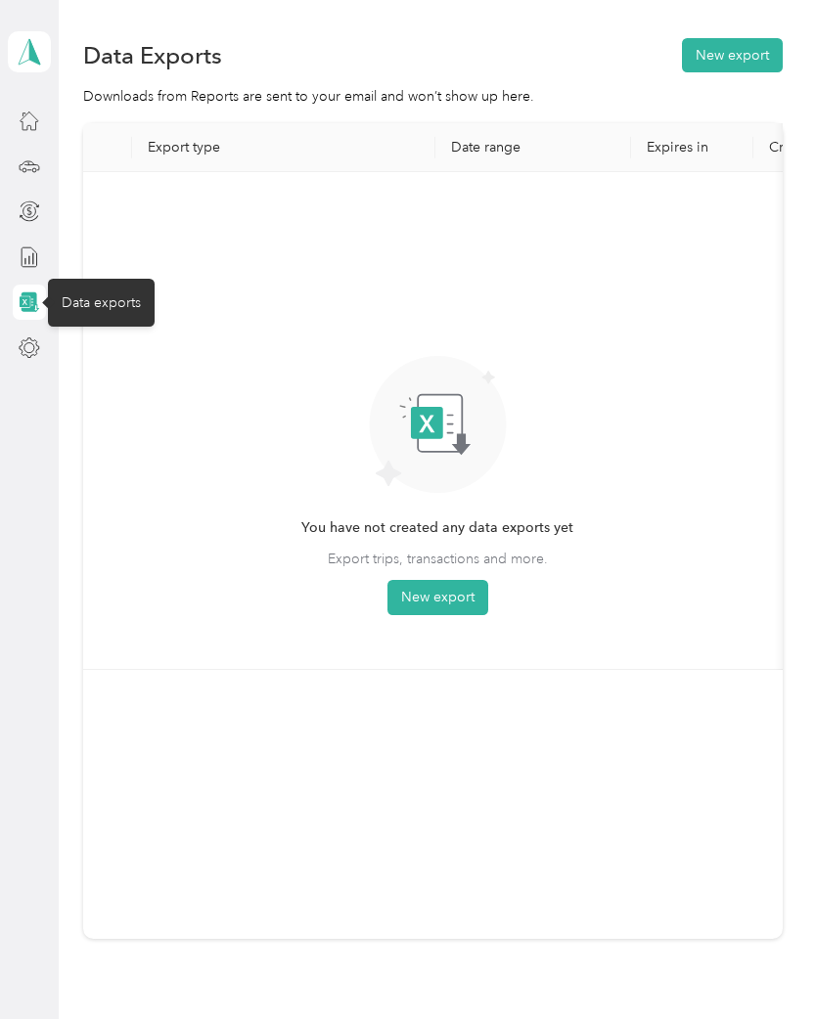
click at [46, 247] on div at bounding box center [29, 257] width 33 height 35
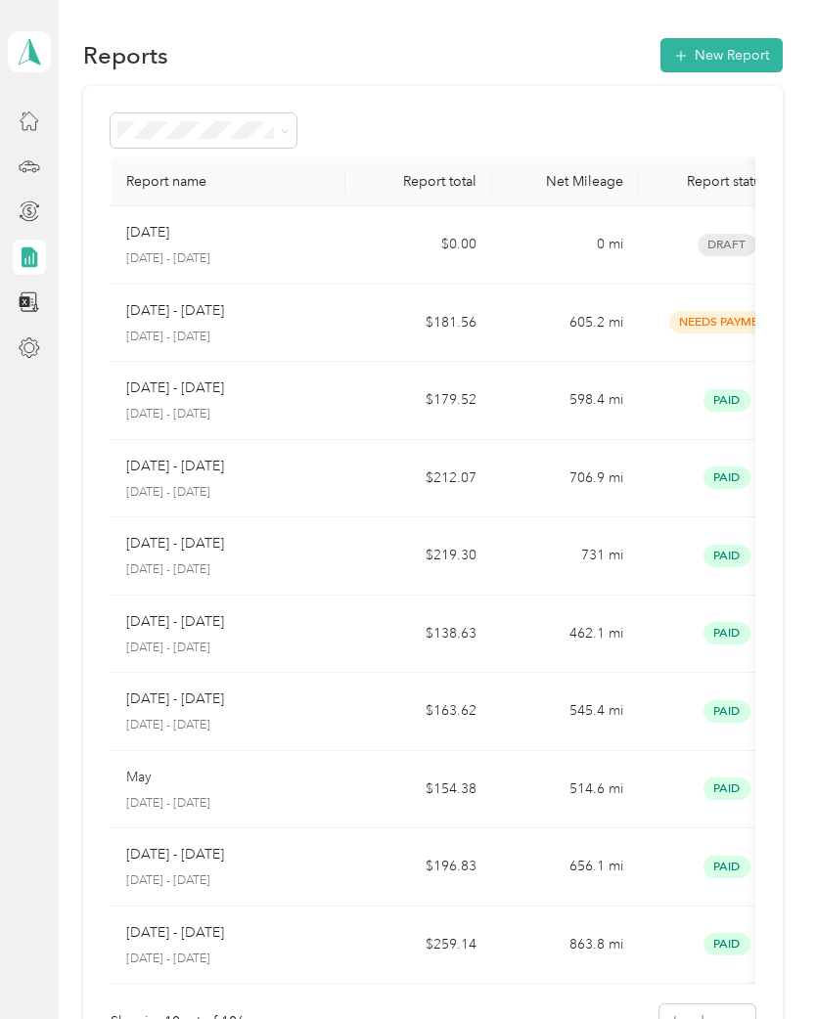
click at [290, 124] on span at bounding box center [204, 130] width 186 height 34
click at [284, 129] on icon at bounding box center [285, 131] width 9 height 9
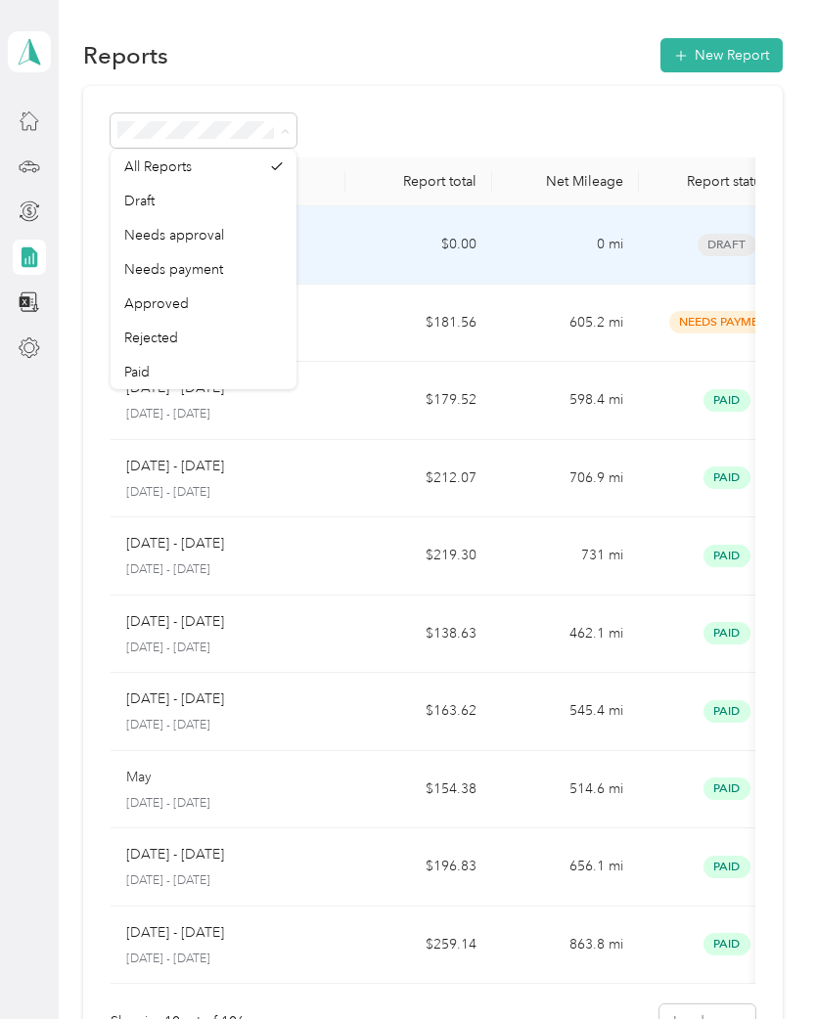
click at [375, 239] on td "$0.00" at bounding box center [418, 245] width 147 height 78
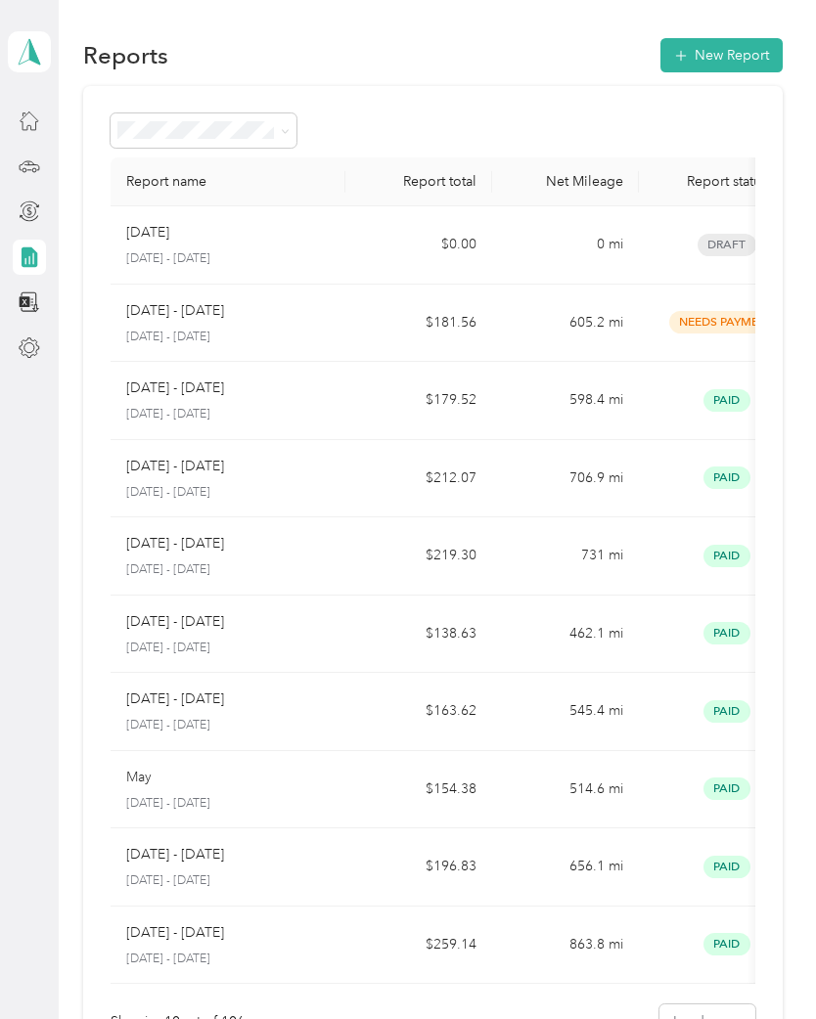
click at [45, 156] on div at bounding box center [29, 166] width 33 height 35
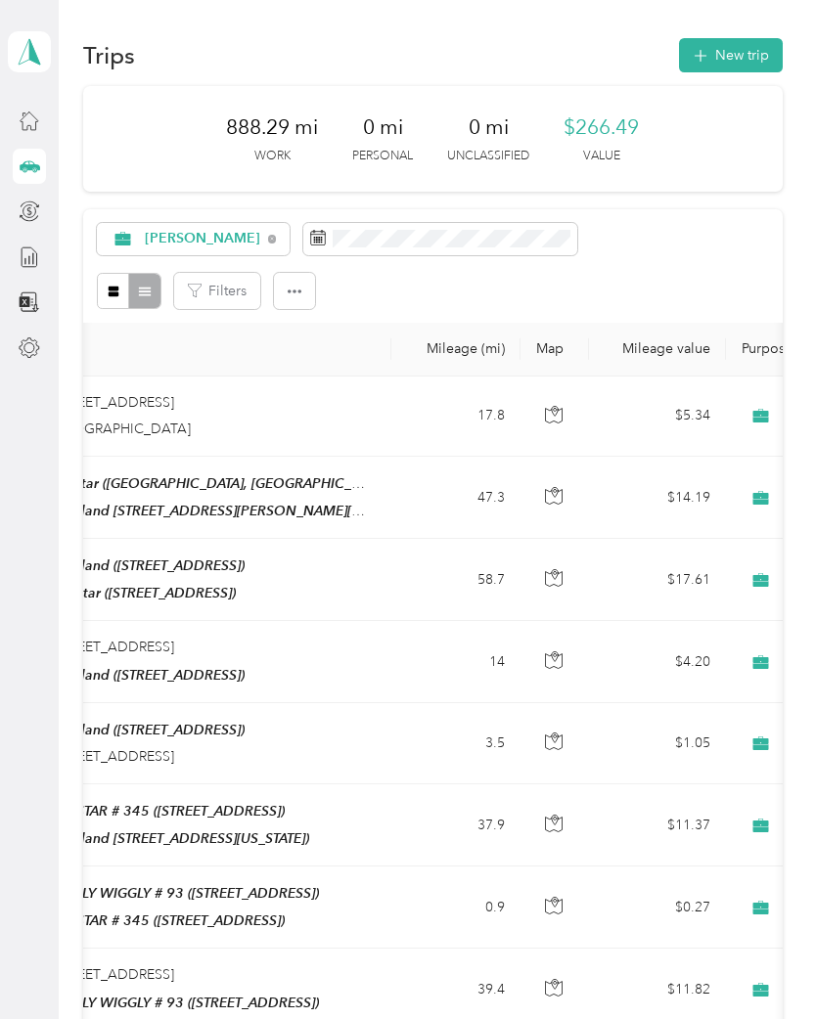
scroll to position [0, 318]
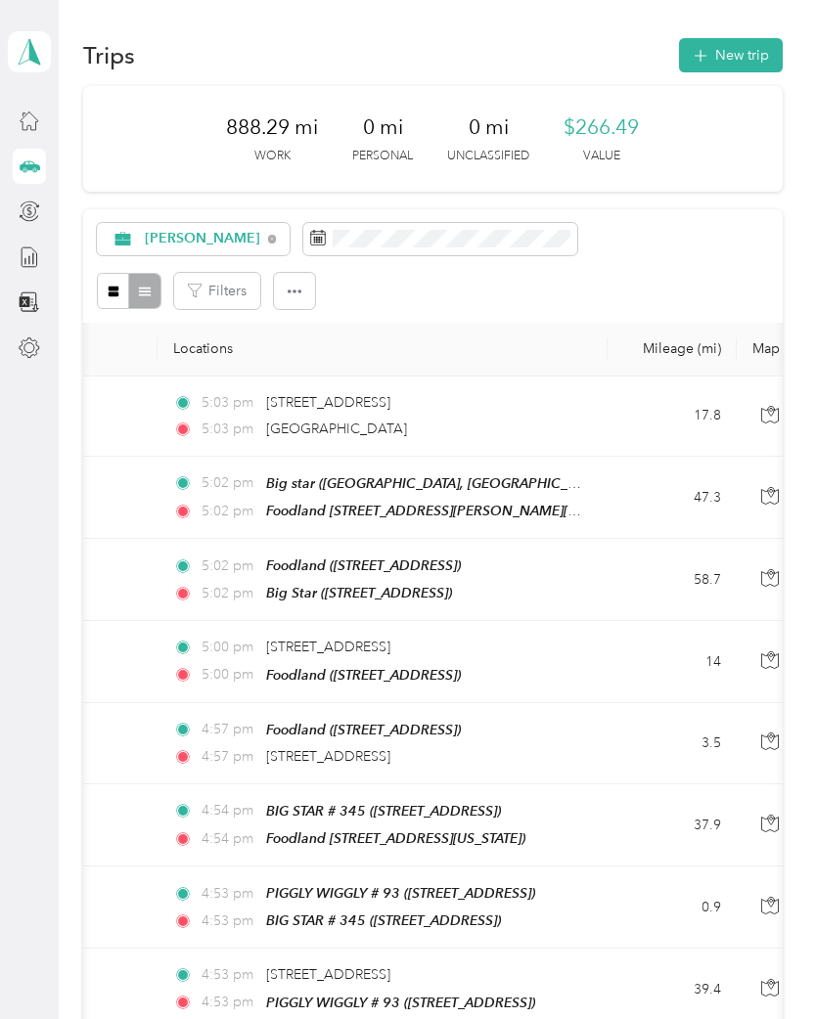
click at [667, 314] on div "Acosta Filters" at bounding box center [433, 265] width 700 height 113
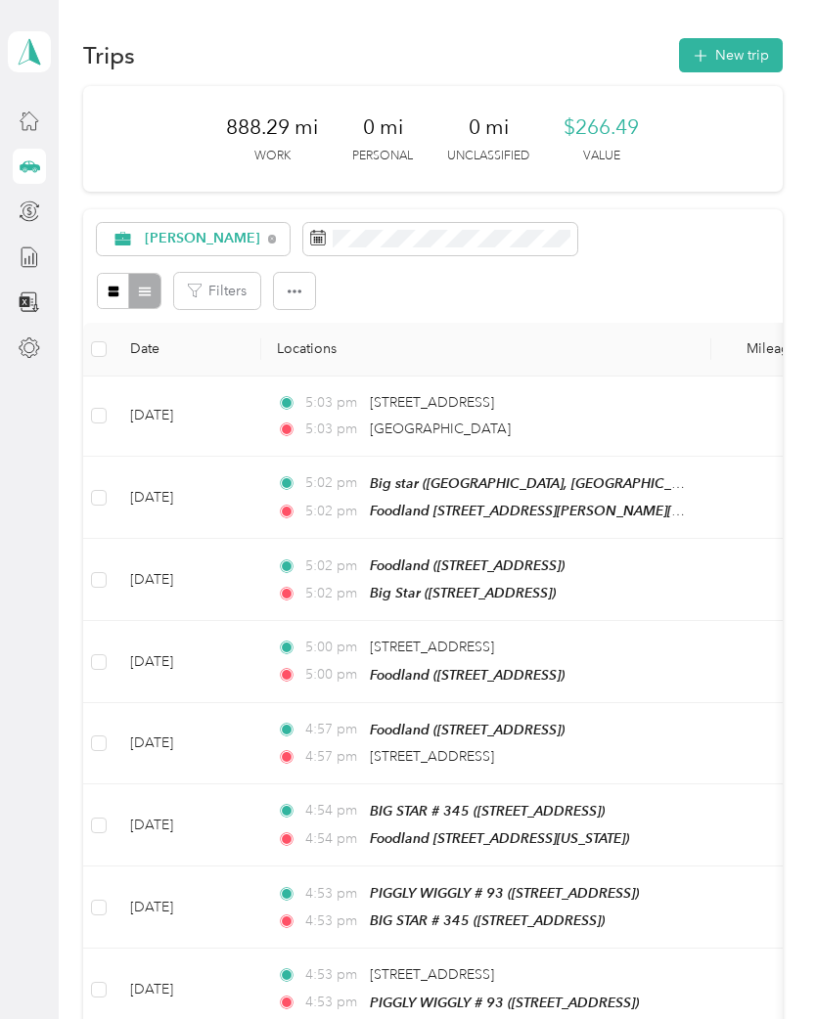
scroll to position [0, 0]
click at [236, 298] on button "Filters" at bounding box center [217, 291] width 86 height 36
click at [429, 289] on div "Filters" at bounding box center [433, 291] width 672 height 36
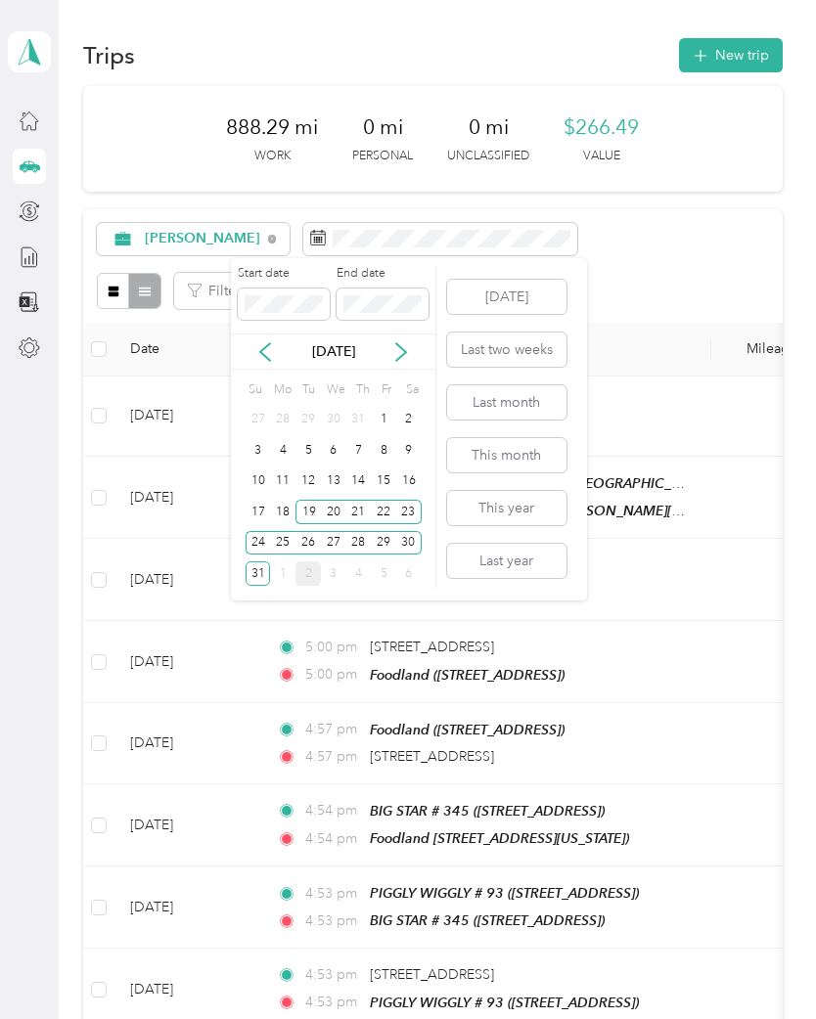
click at [290, 508] on div "18" at bounding box center [282, 512] width 25 height 24
click at [272, 574] on div "1" at bounding box center [282, 574] width 25 height 24
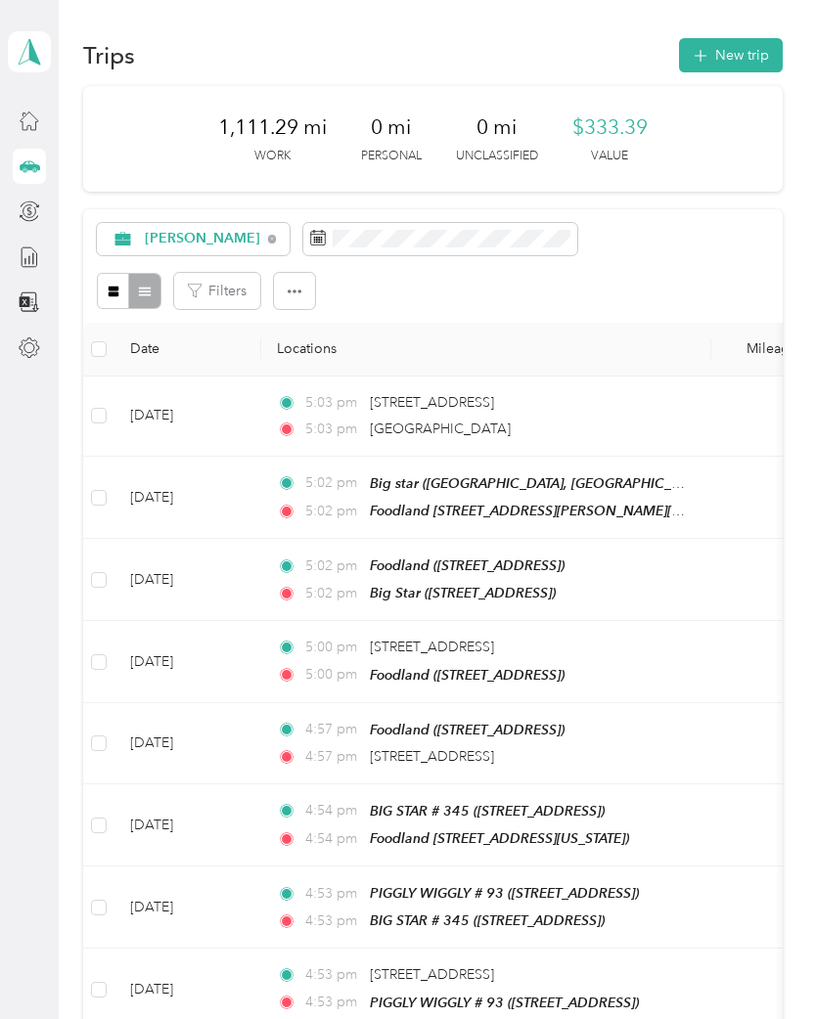
click at [46, 246] on div at bounding box center [29, 257] width 33 height 35
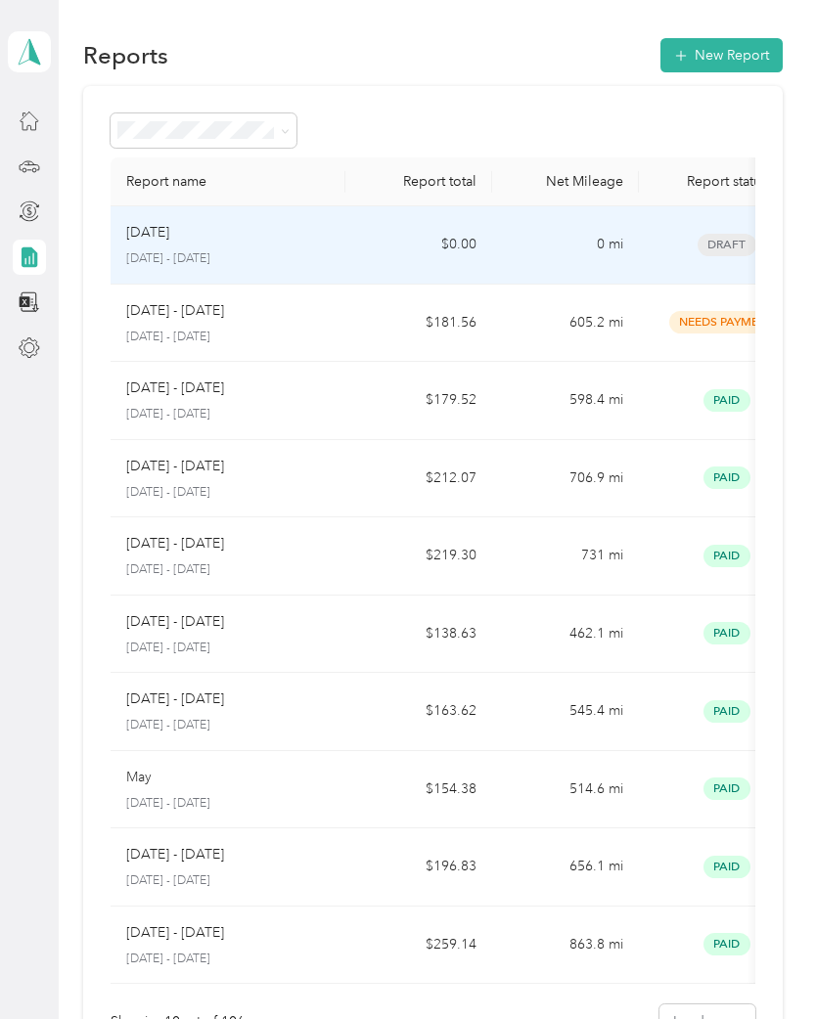
click at [220, 255] on p "August 16 - 31, 2025" at bounding box center [227, 259] width 203 height 18
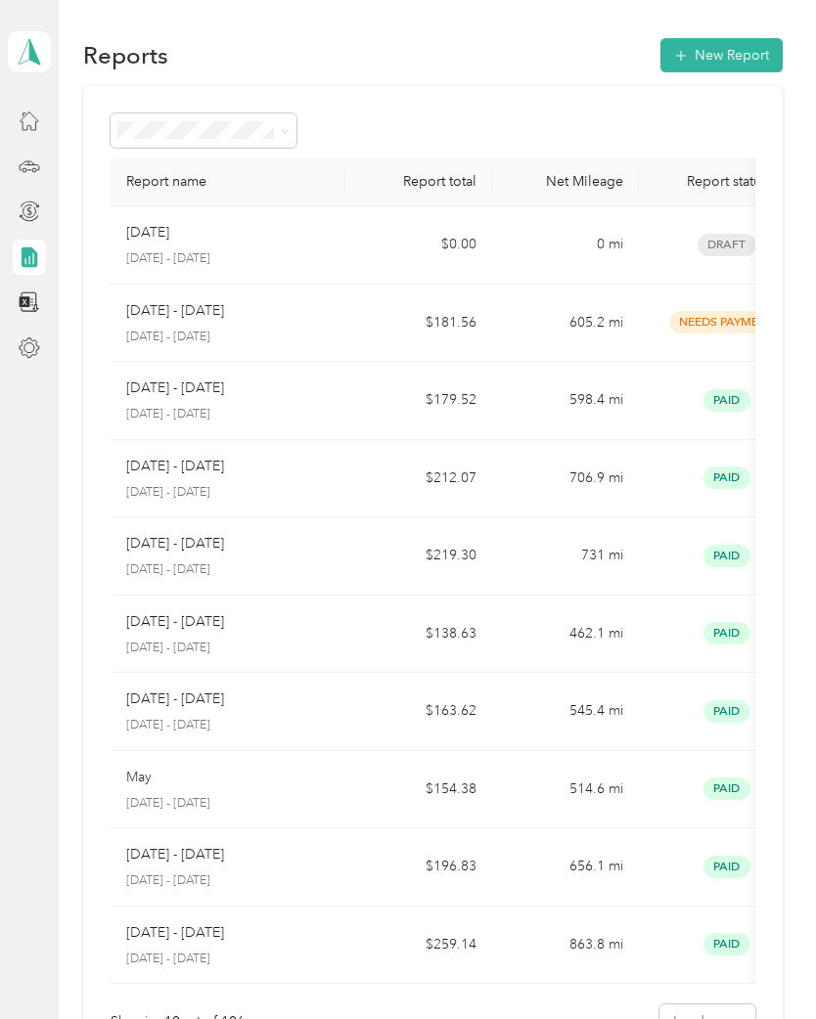
click at [42, 152] on div at bounding box center [29, 166] width 33 height 35
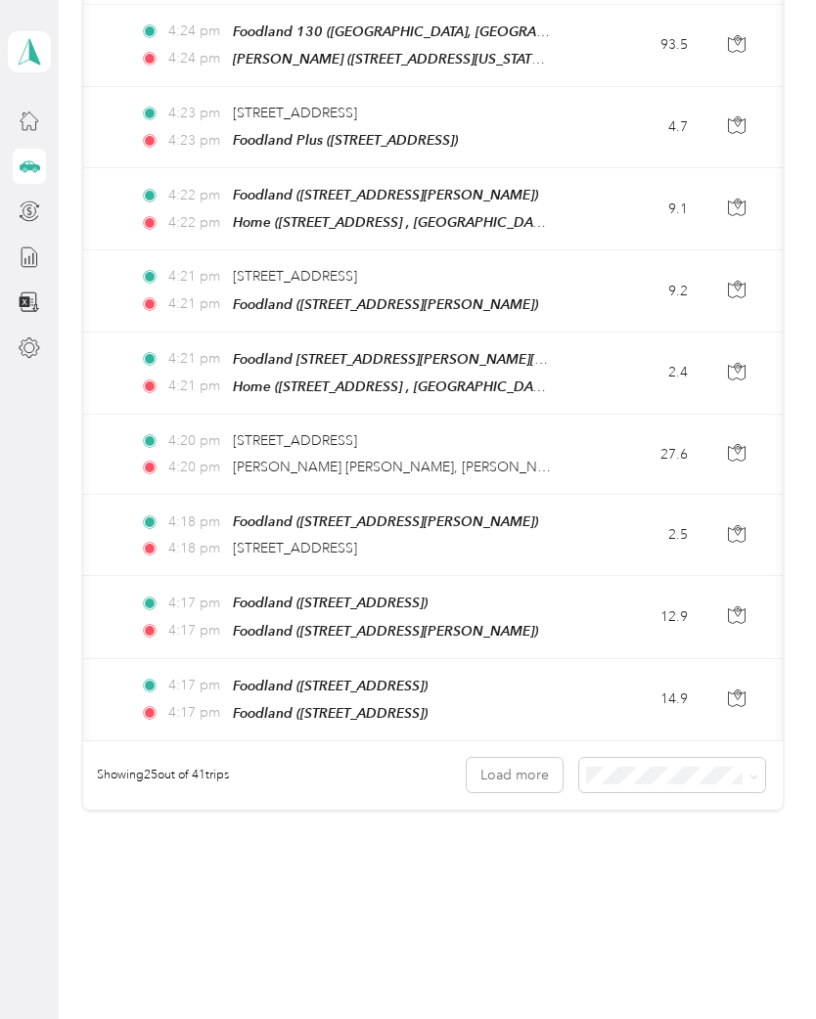
scroll to position [1678, 0]
click at [524, 759] on button "Load more" at bounding box center [515, 776] width 96 height 34
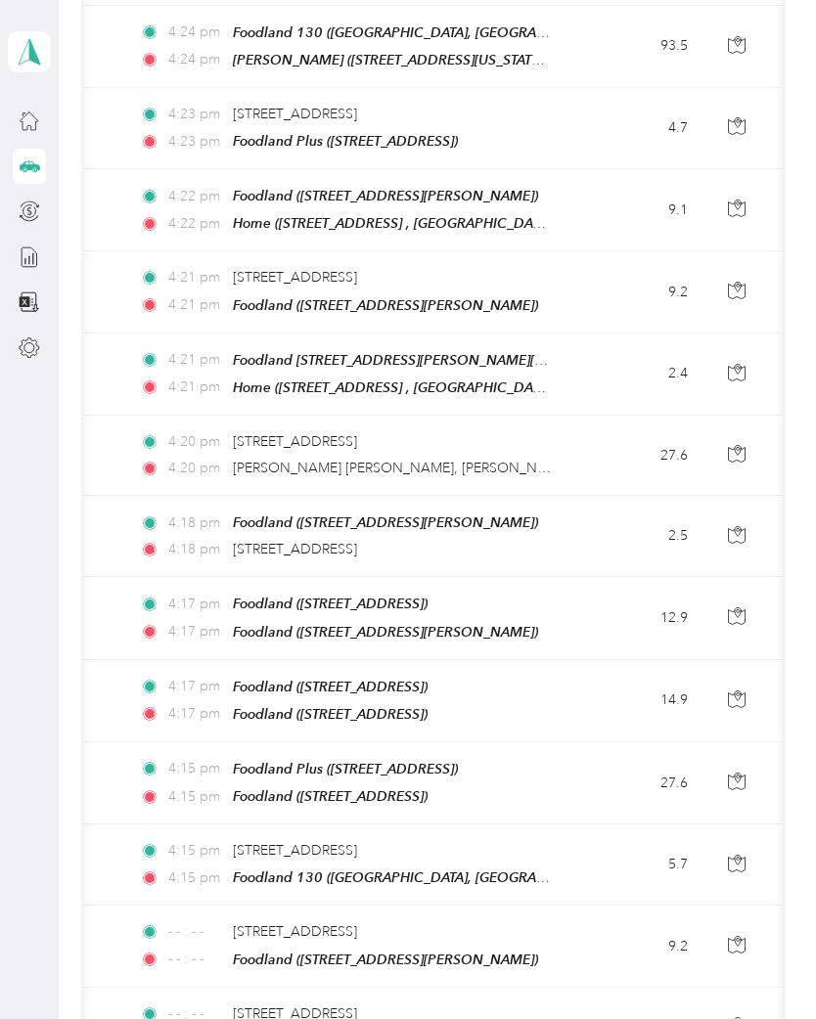
click at [428, 789] on span "Foodland (16143 Highway 72, Rogersville, AL)" at bounding box center [330, 797] width 195 height 16
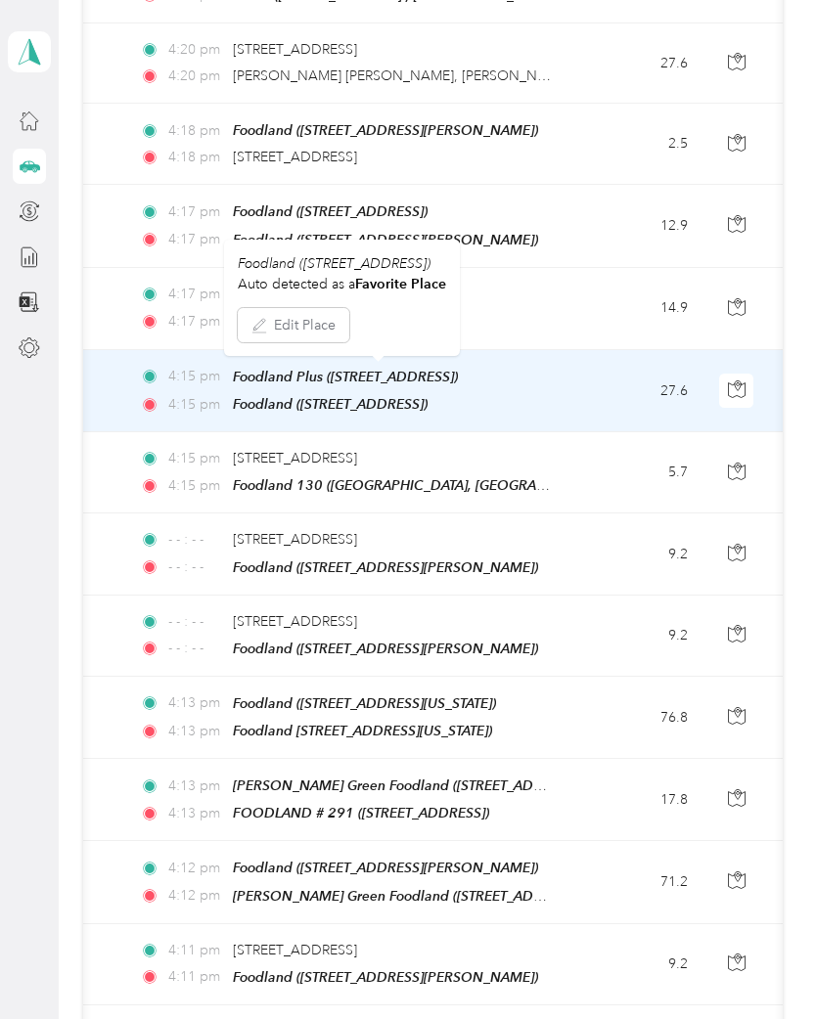
scroll to position [2068, 0]
